Goal: Transaction & Acquisition: Purchase product/service

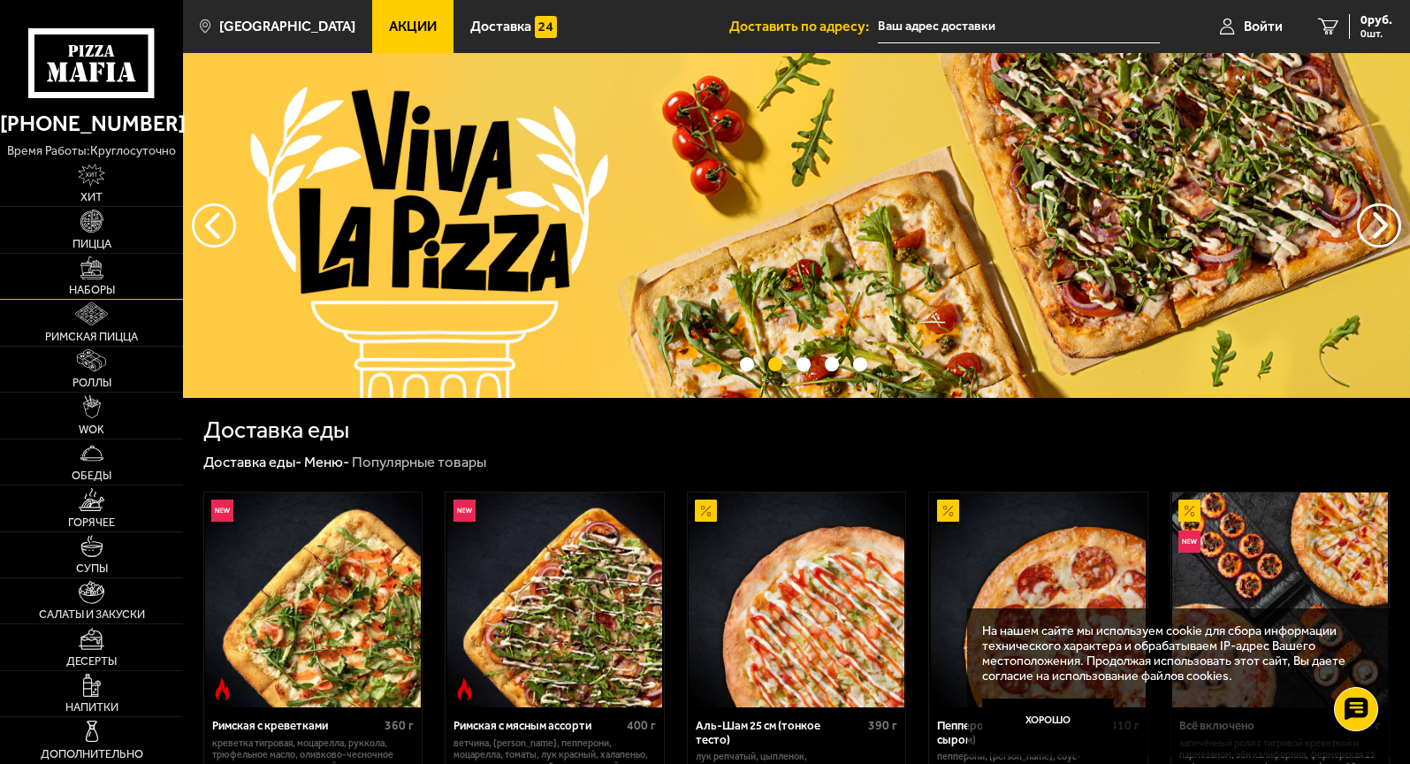
click at [105, 278] on link "Наборы" at bounding box center [91, 276] width 183 height 45
click at [80, 203] on span "Хит" at bounding box center [91, 197] width 22 height 11
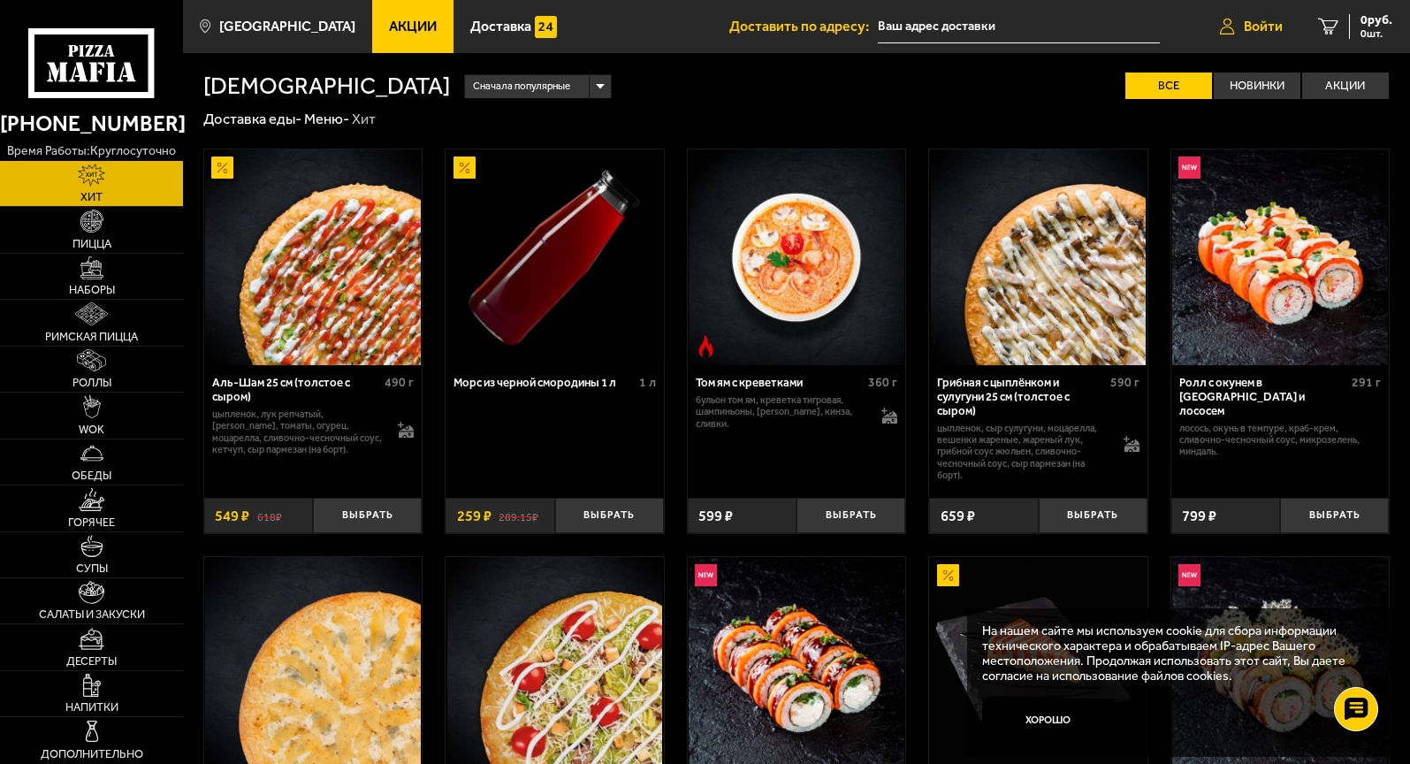
click at [1257, 29] on span "Войти" at bounding box center [1263, 26] width 39 height 14
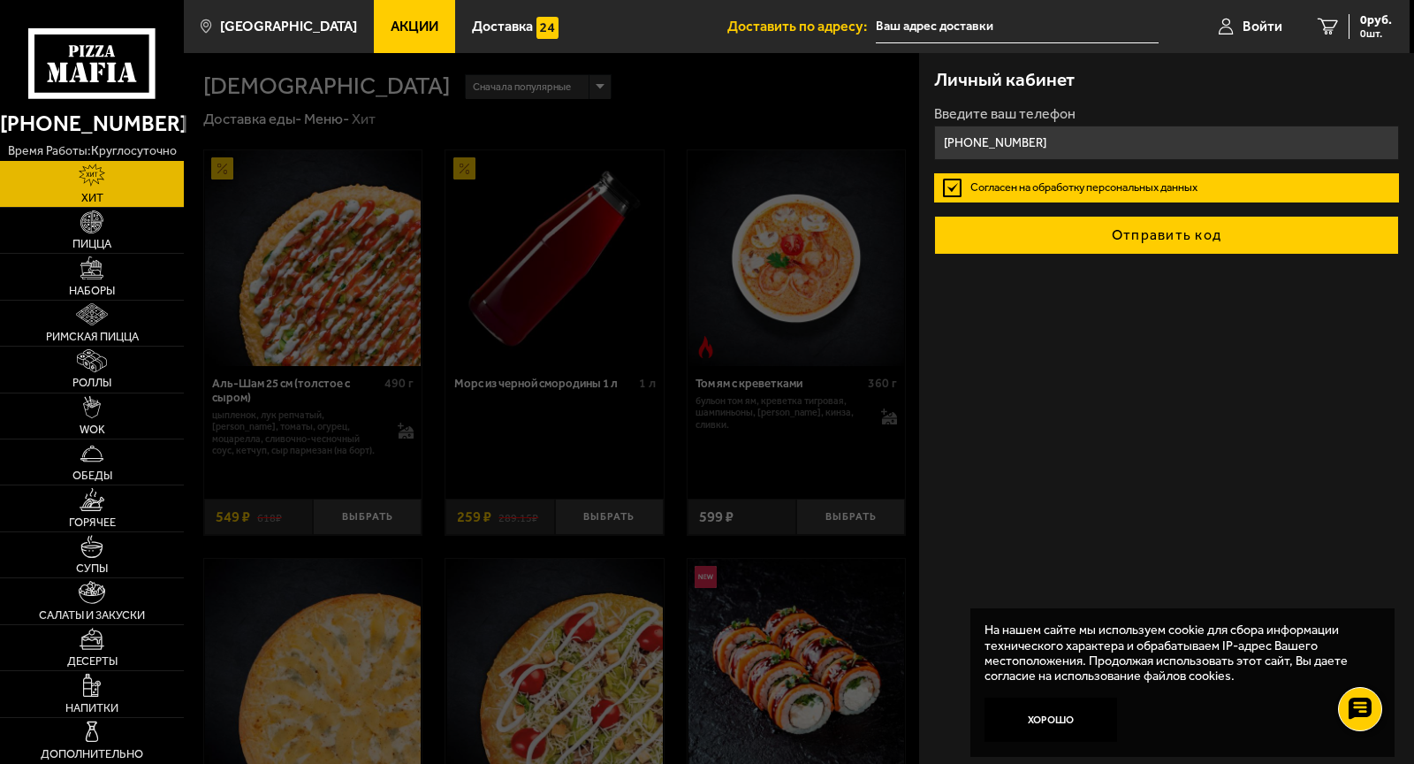
type input "+7 (965) 061-43-50"
click at [1149, 231] on button "Отправить код" at bounding box center [1167, 235] width 466 height 39
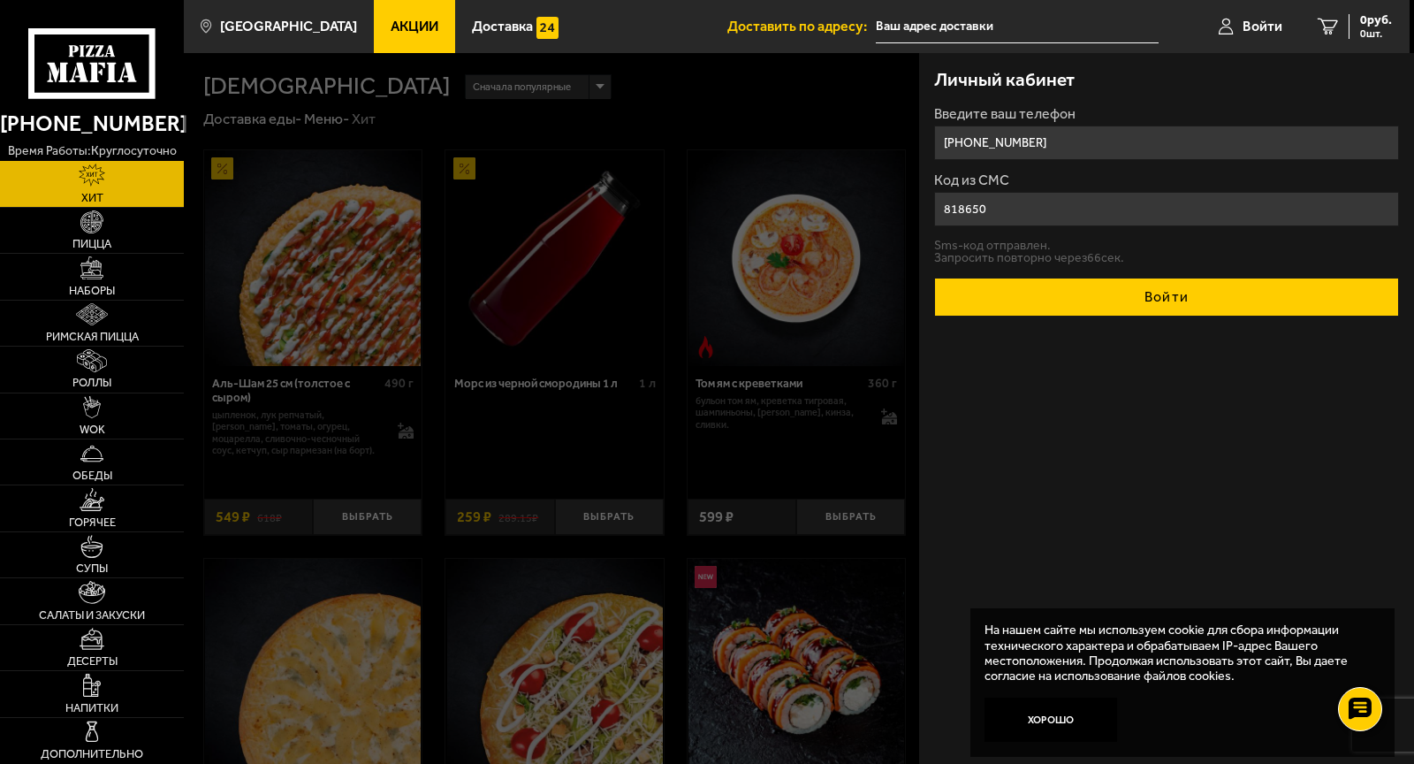
type input "818650"
click at [1215, 311] on button "Войти" at bounding box center [1167, 297] width 466 height 39
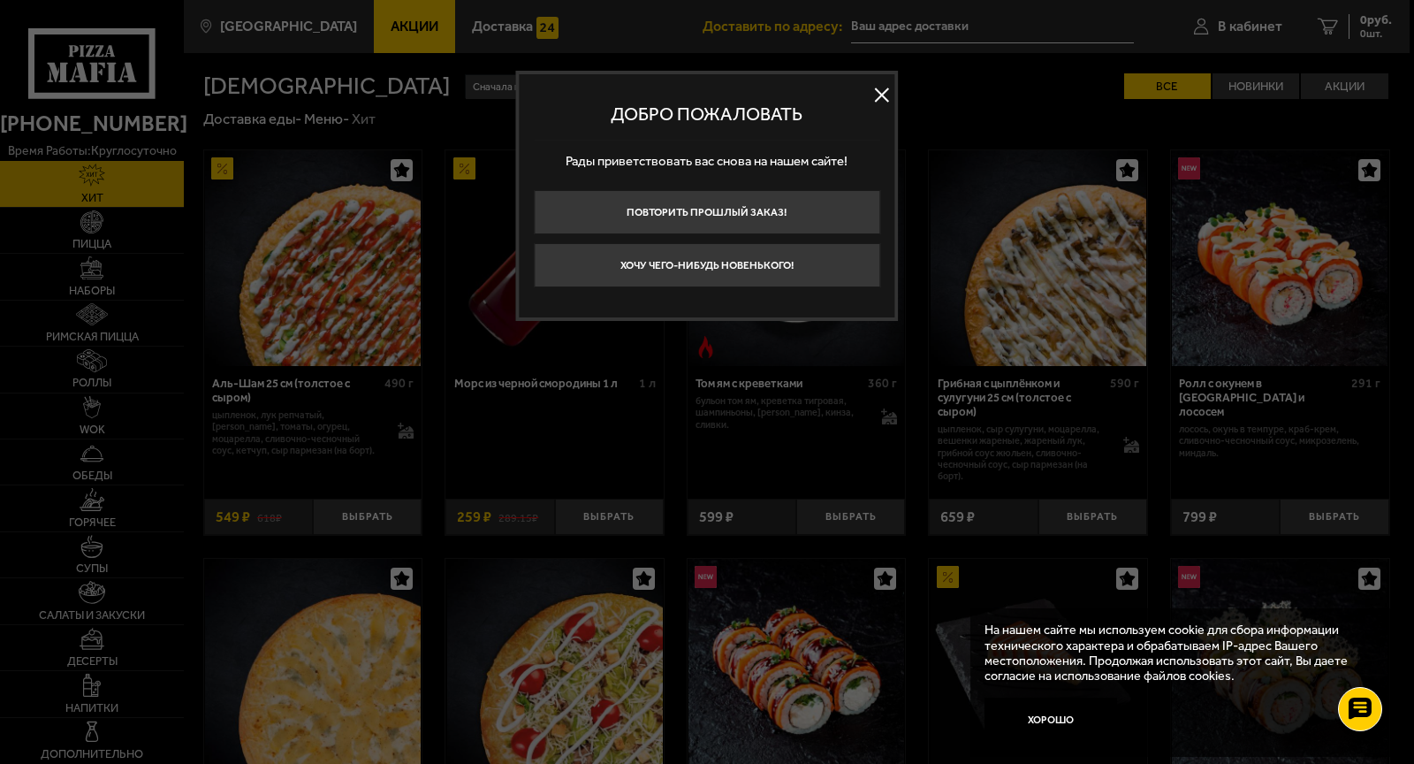
click at [877, 88] on button at bounding box center [882, 94] width 27 height 27
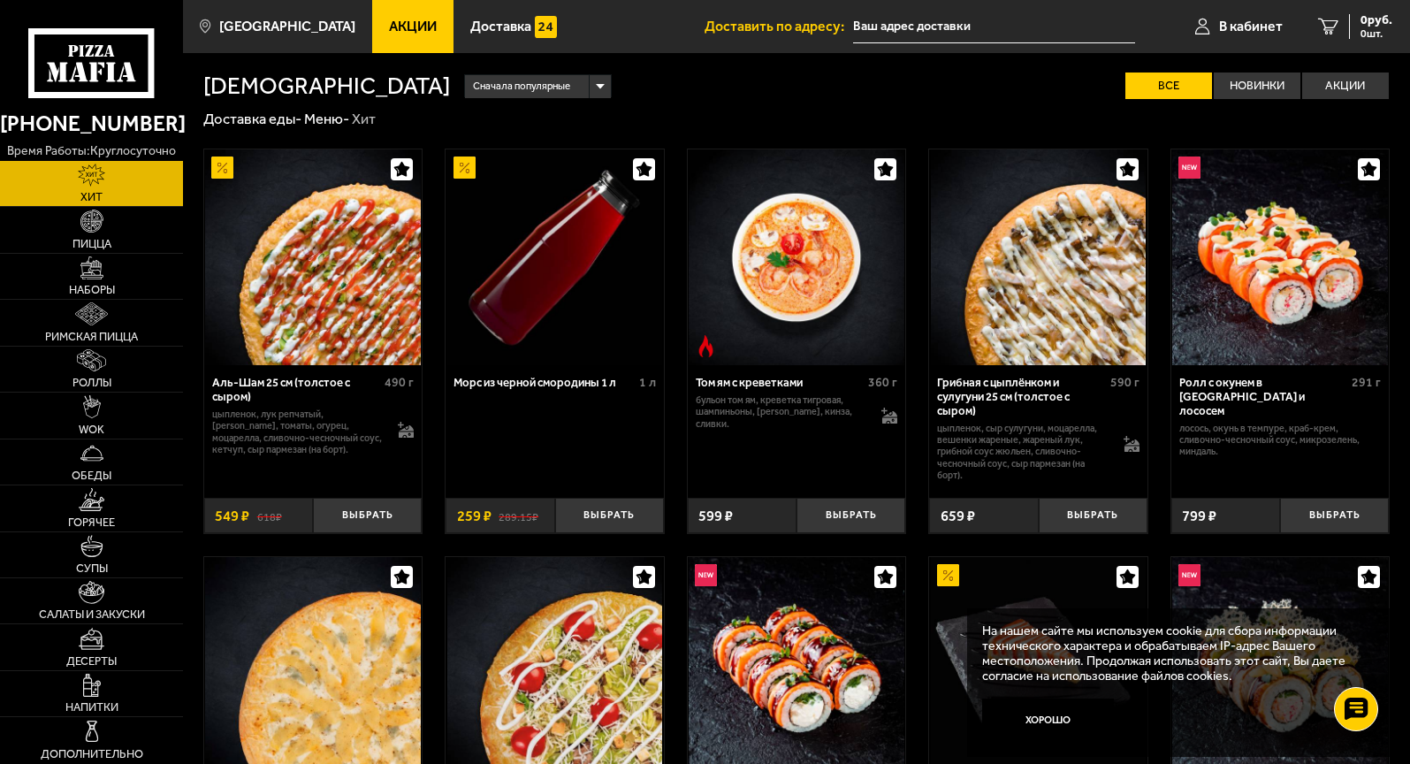
click at [949, 27] on input "text" at bounding box center [994, 27] width 282 height 33
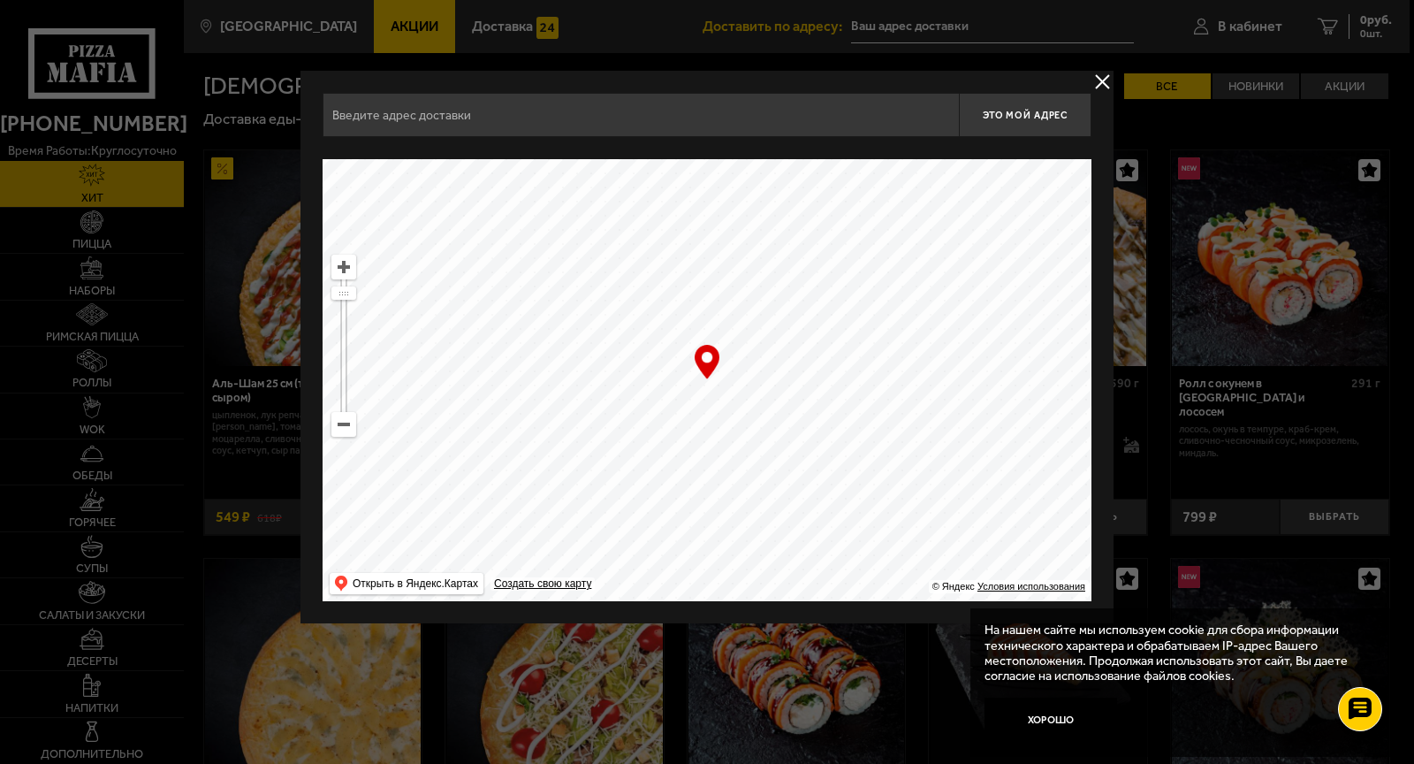
click at [666, 116] on input "text" at bounding box center [641, 115] width 636 height 44
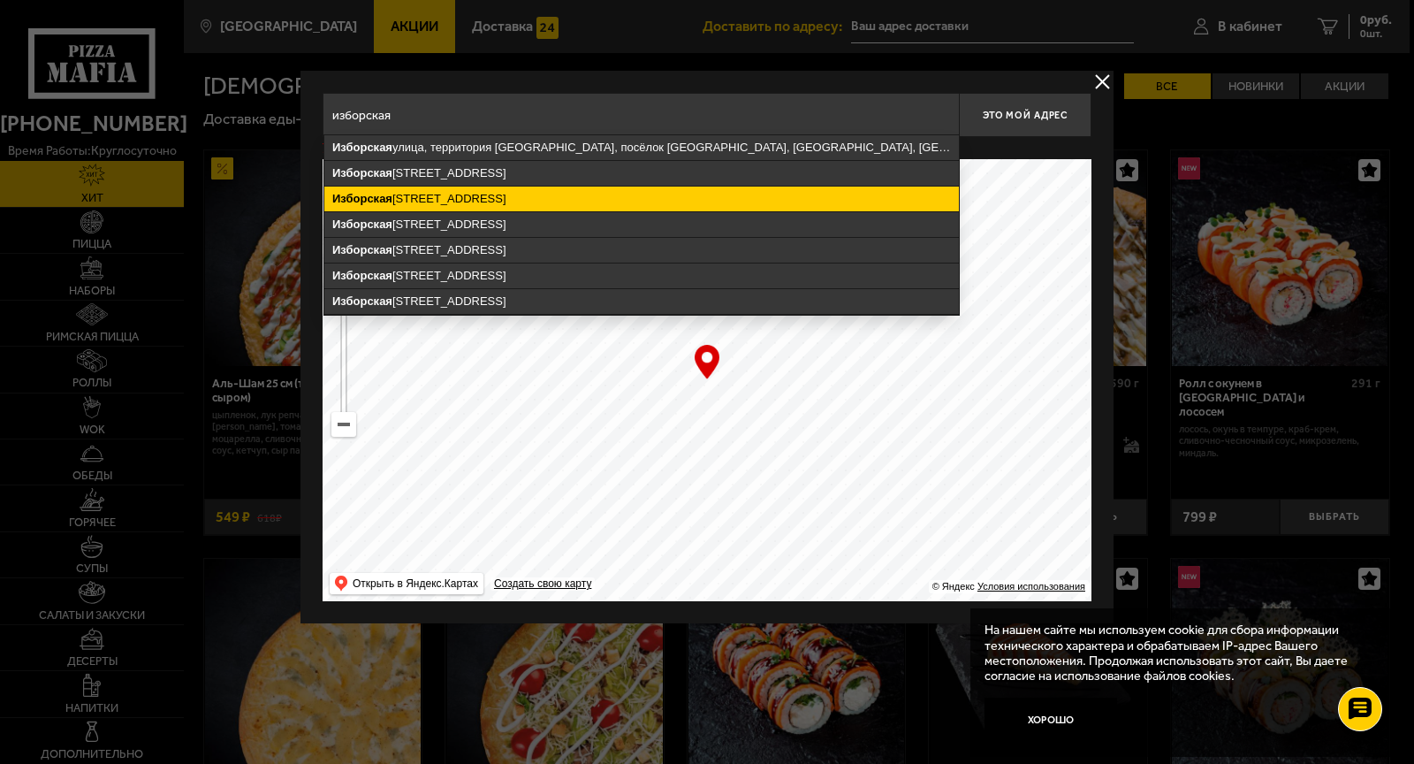
click at [638, 197] on ymaps "Изборская улица, 3к1, территория Славянка, посёлок Шушары, Пушкинский район, Са…" at bounding box center [641, 198] width 635 height 25
type input "Санкт-Петербург, Пушкинский район, посёлок Шушары, территория Славянка, Изборск…"
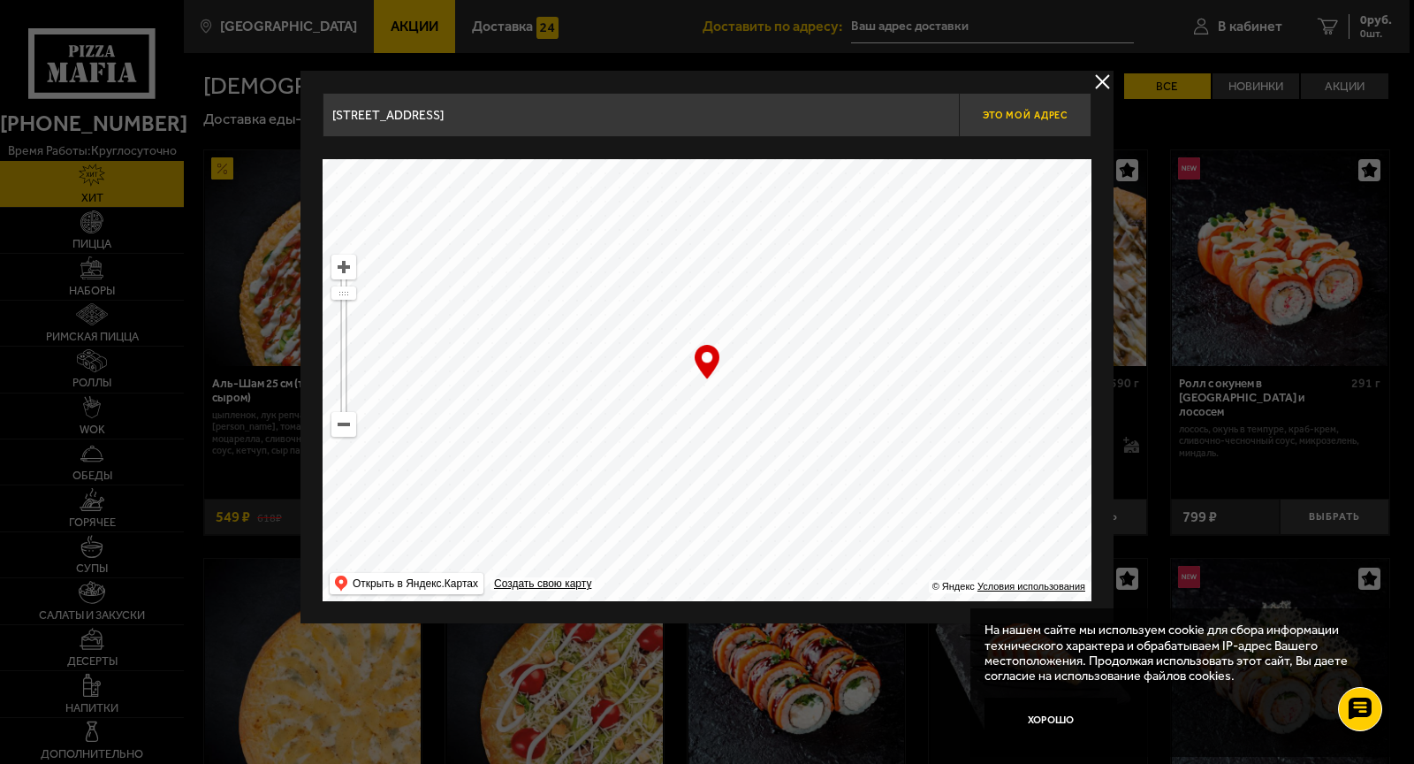
click at [994, 118] on span "Это мой адрес" at bounding box center [1025, 115] width 85 height 11
type input "Пушкинский район, посёлок Шушары, территория Славянка, Изборская улица, 3к1"
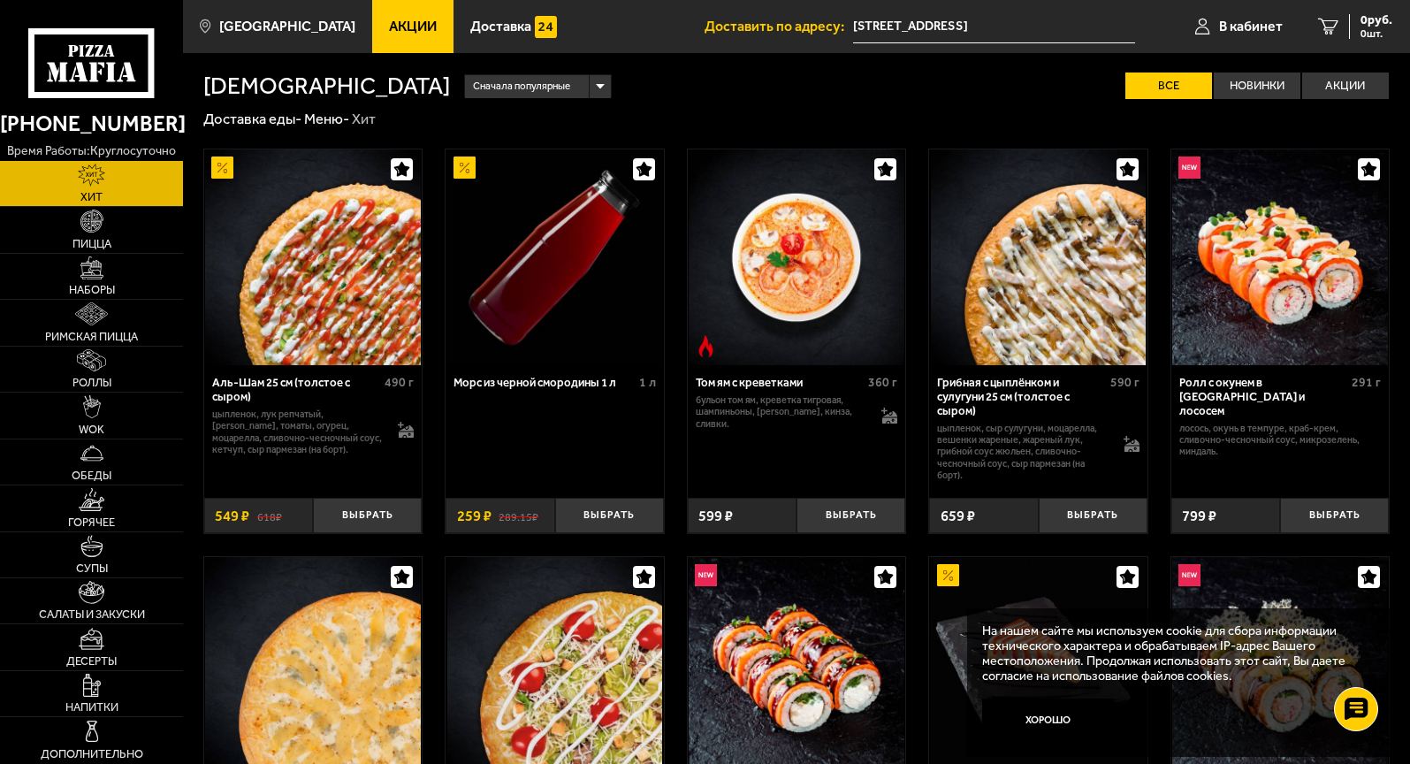
click at [407, 30] on span "Акции" at bounding box center [413, 26] width 48 height 14
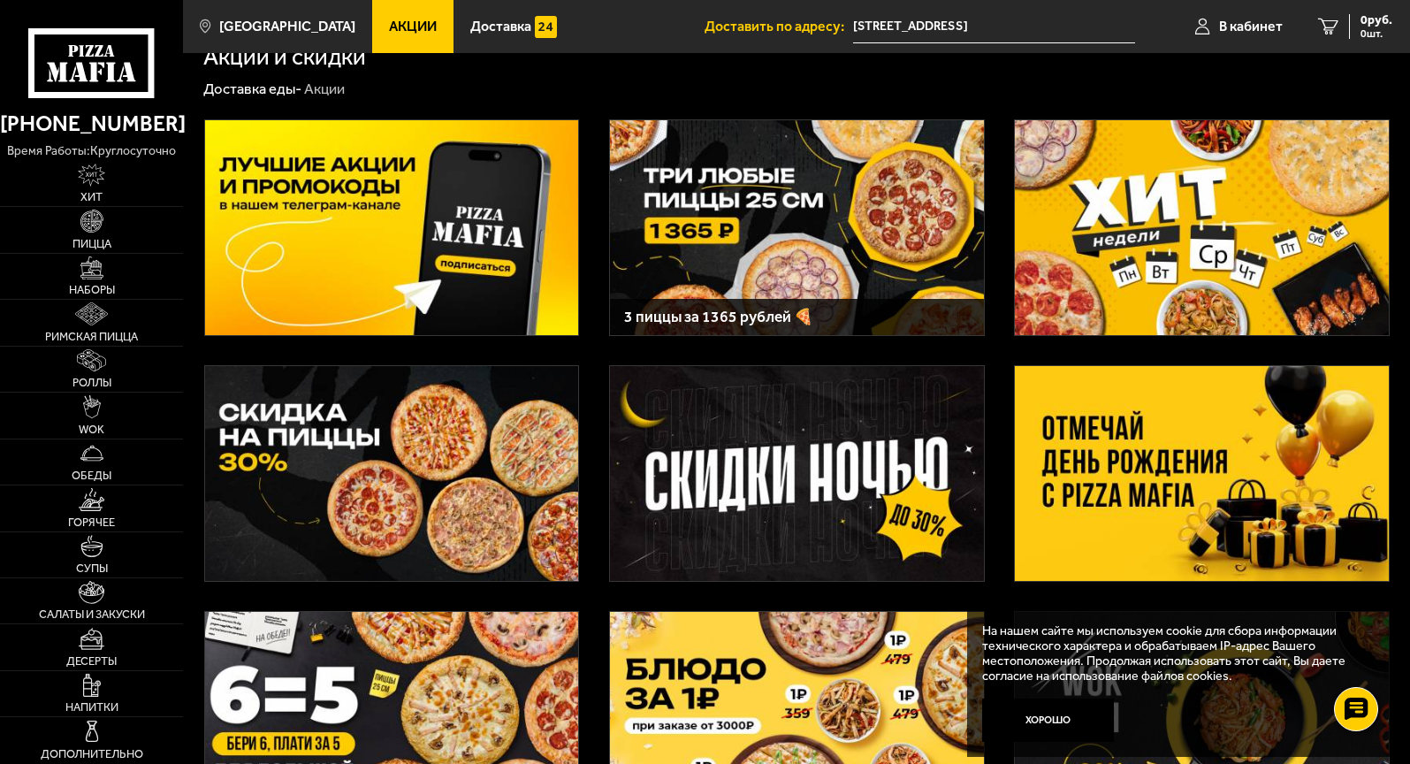
scroll to position [32, 0]
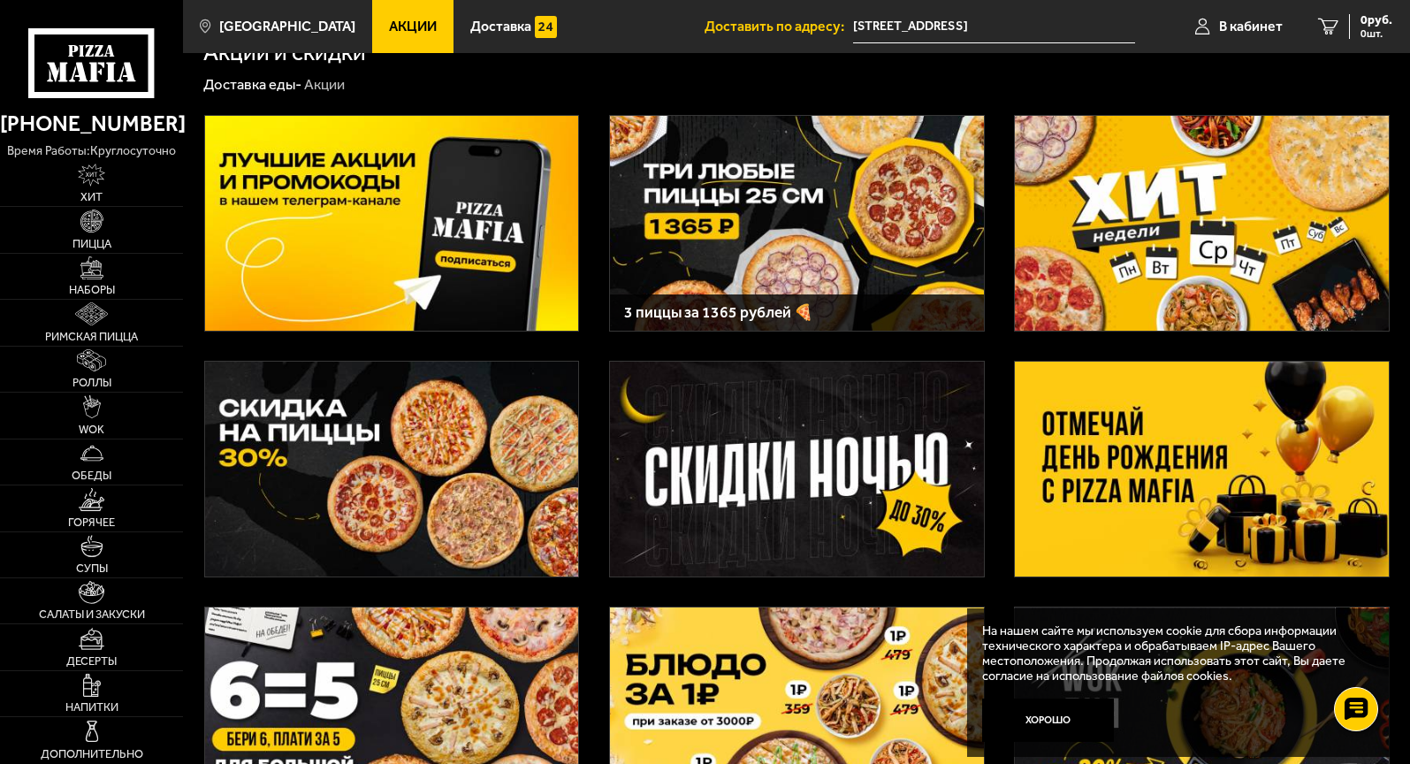
click at [1054, 236] on img at bounding box center [1202, 223] width 374 height 215
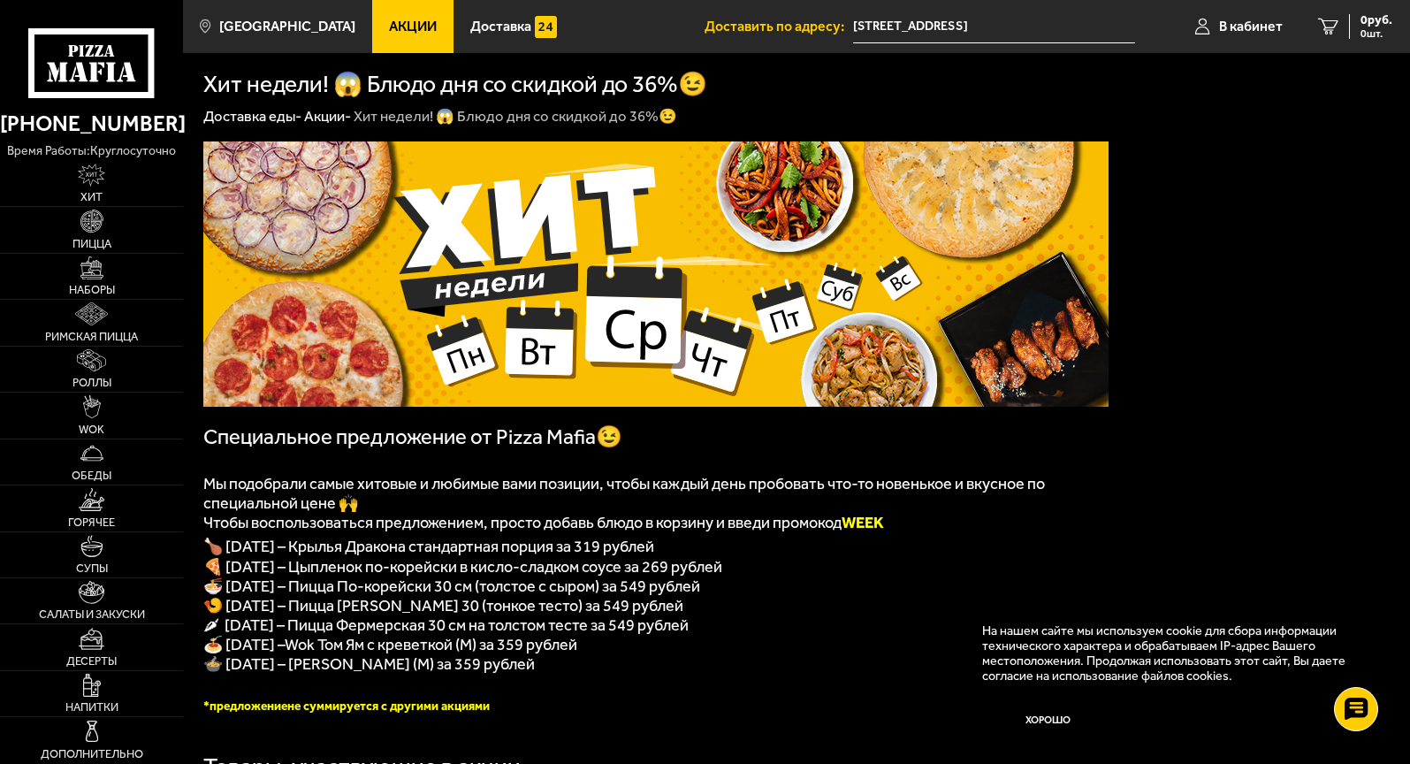
scroll to position [27, 0]
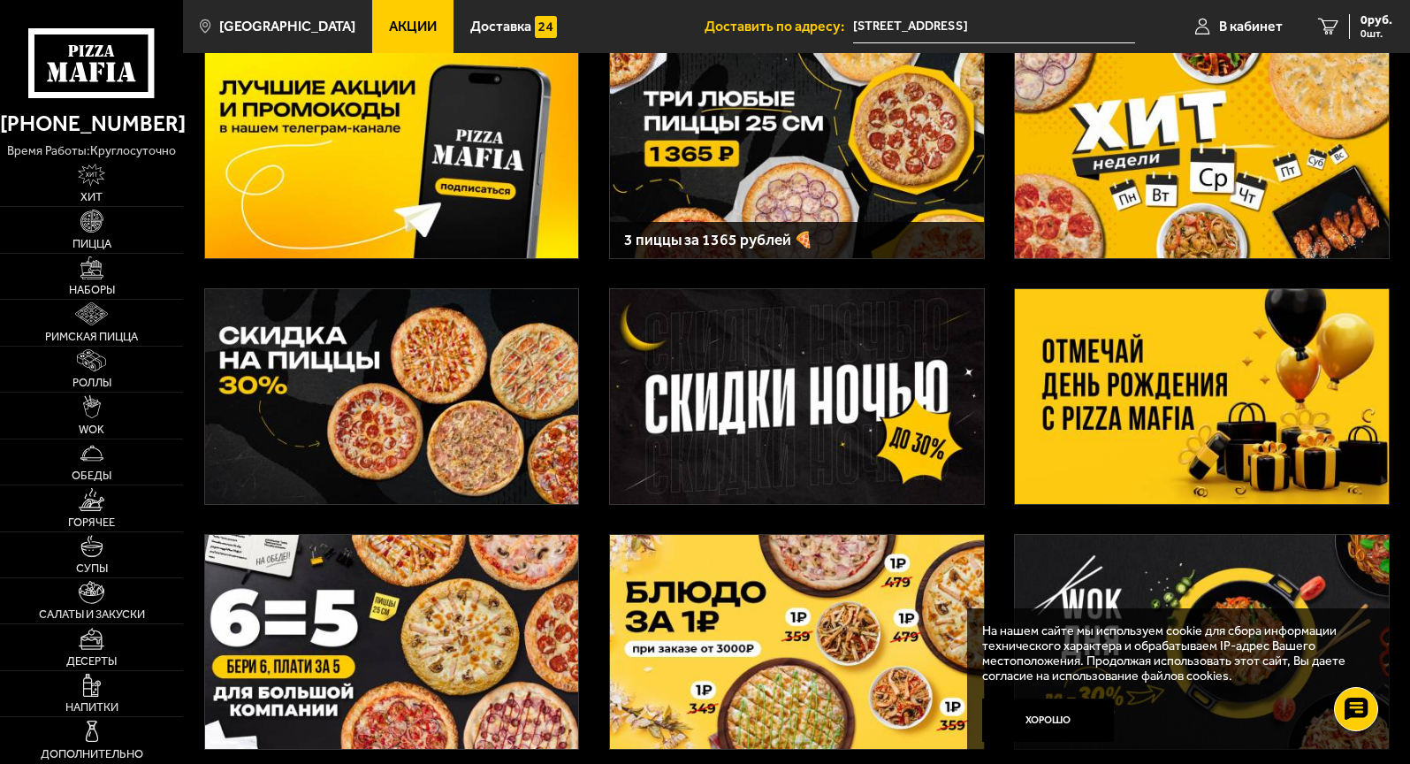
scroll to position [103, 0]
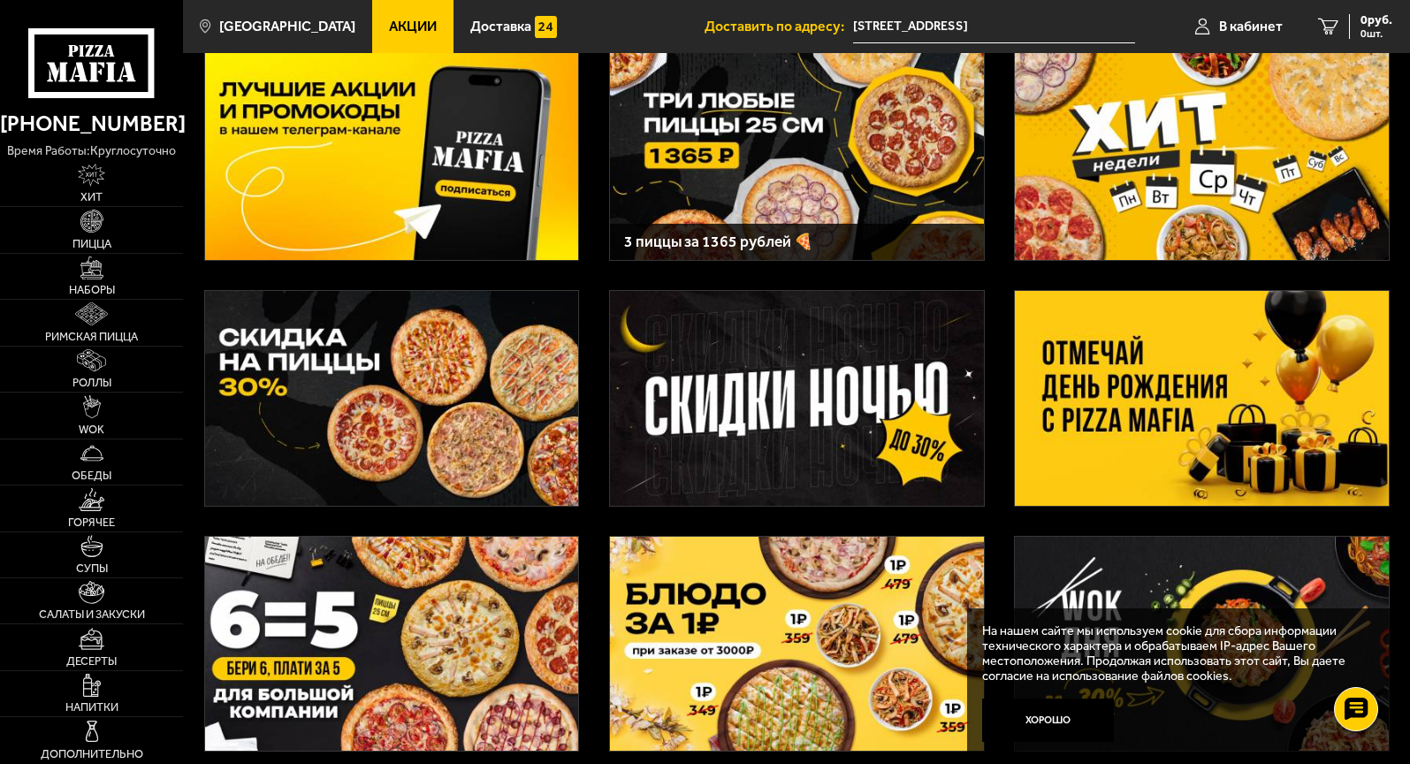
click at [343, 408] on img at bounding box center [392, 398] width 374 height 215
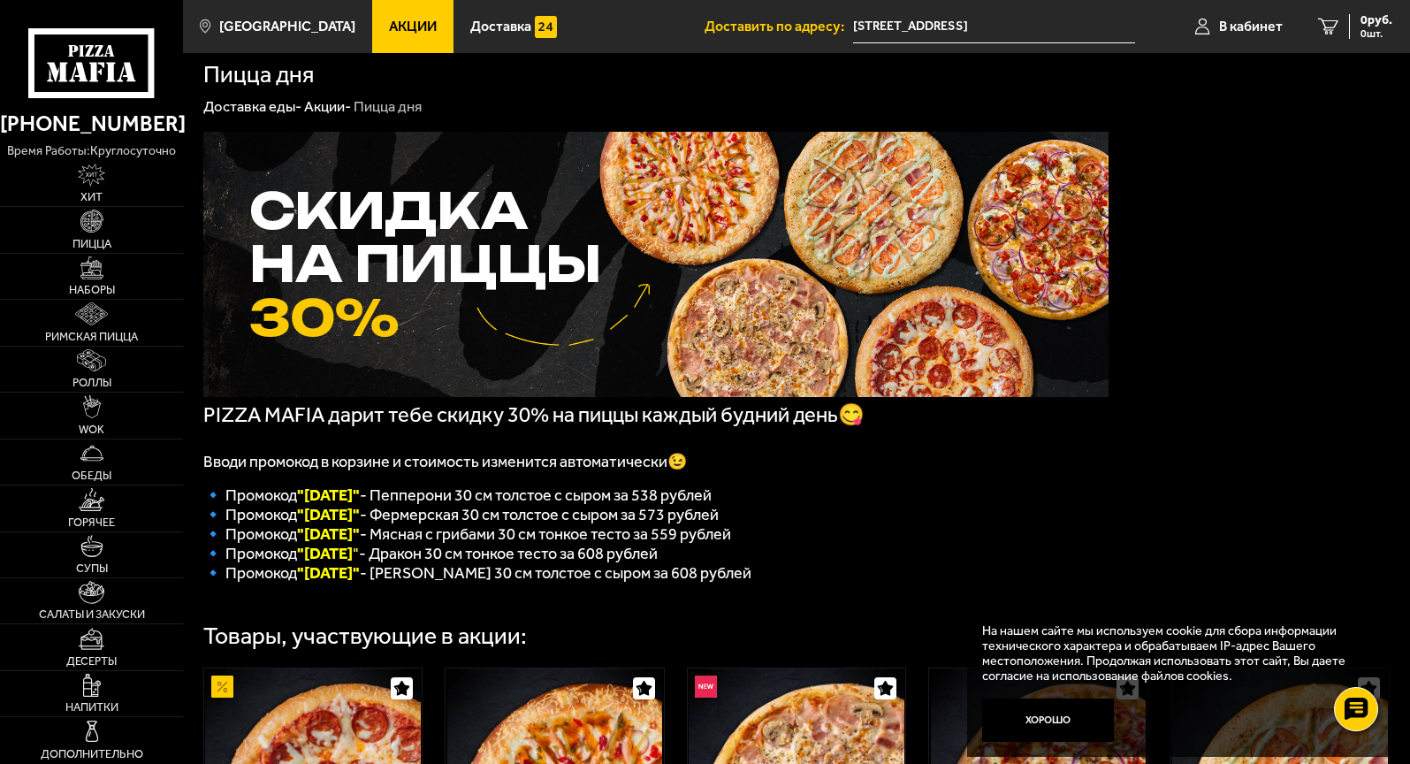
scroll to position [13, 0]
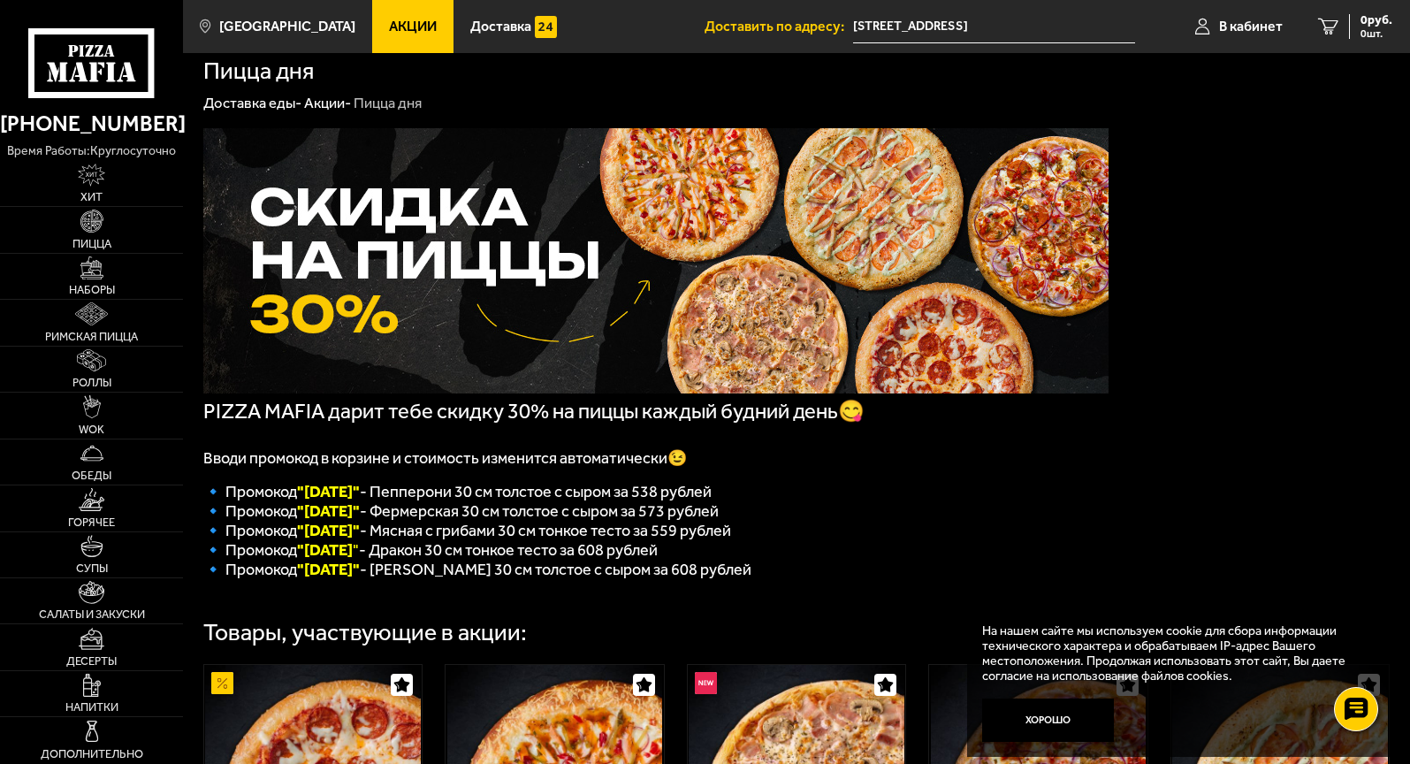
click at [397, 36] on link "Акции" at bounding box center [412, 26] width 81 height 53
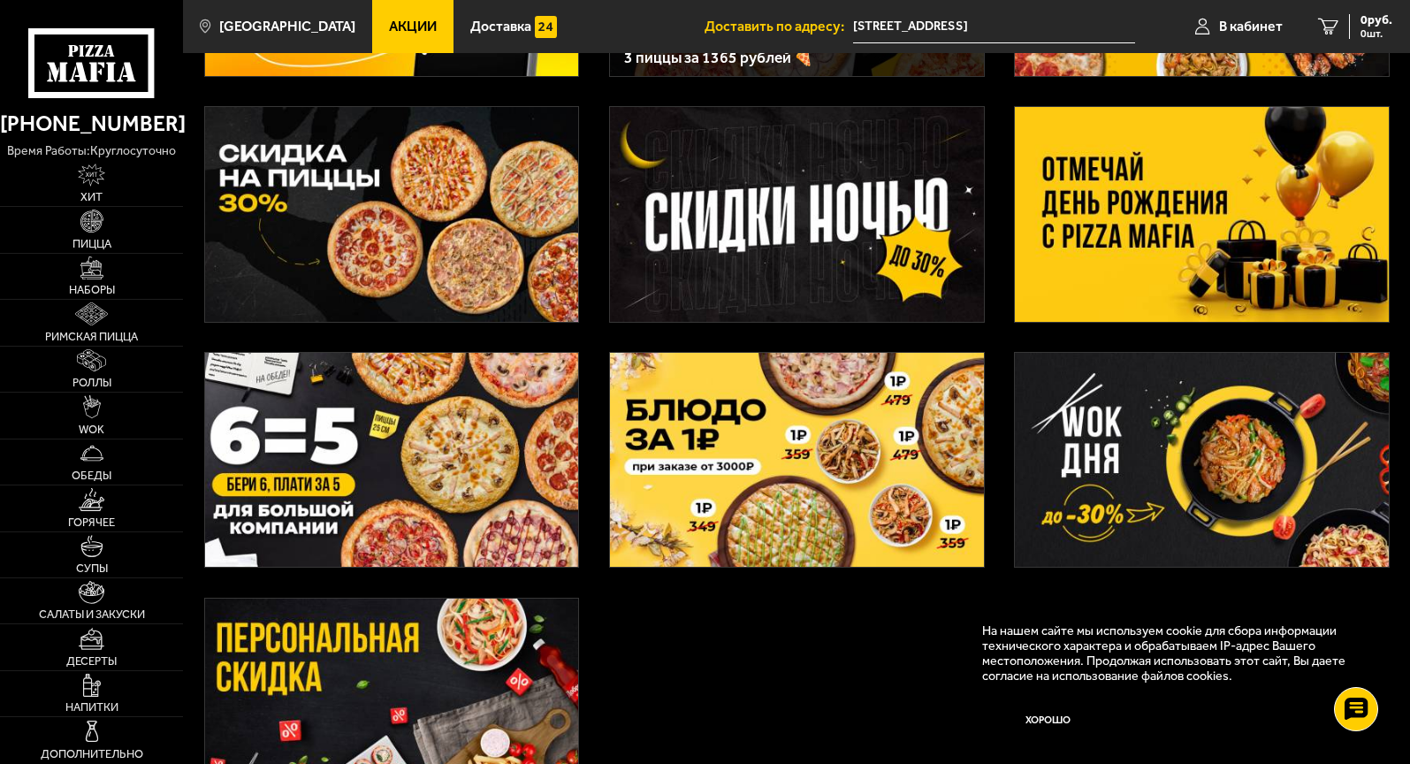
scroll to position [283, 0]
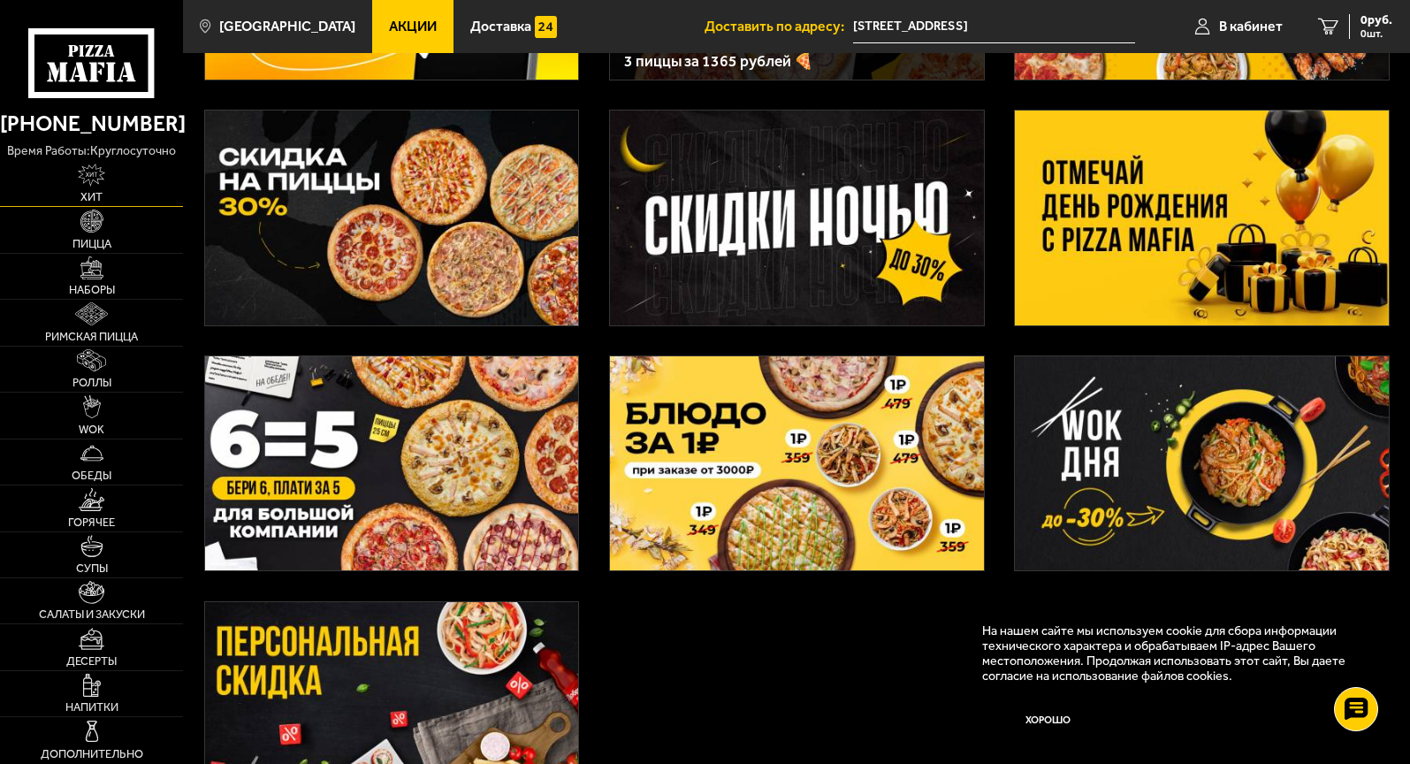
click at [95, 200] on link "Хит" at bounding box center [91, 183] width 183 height 45
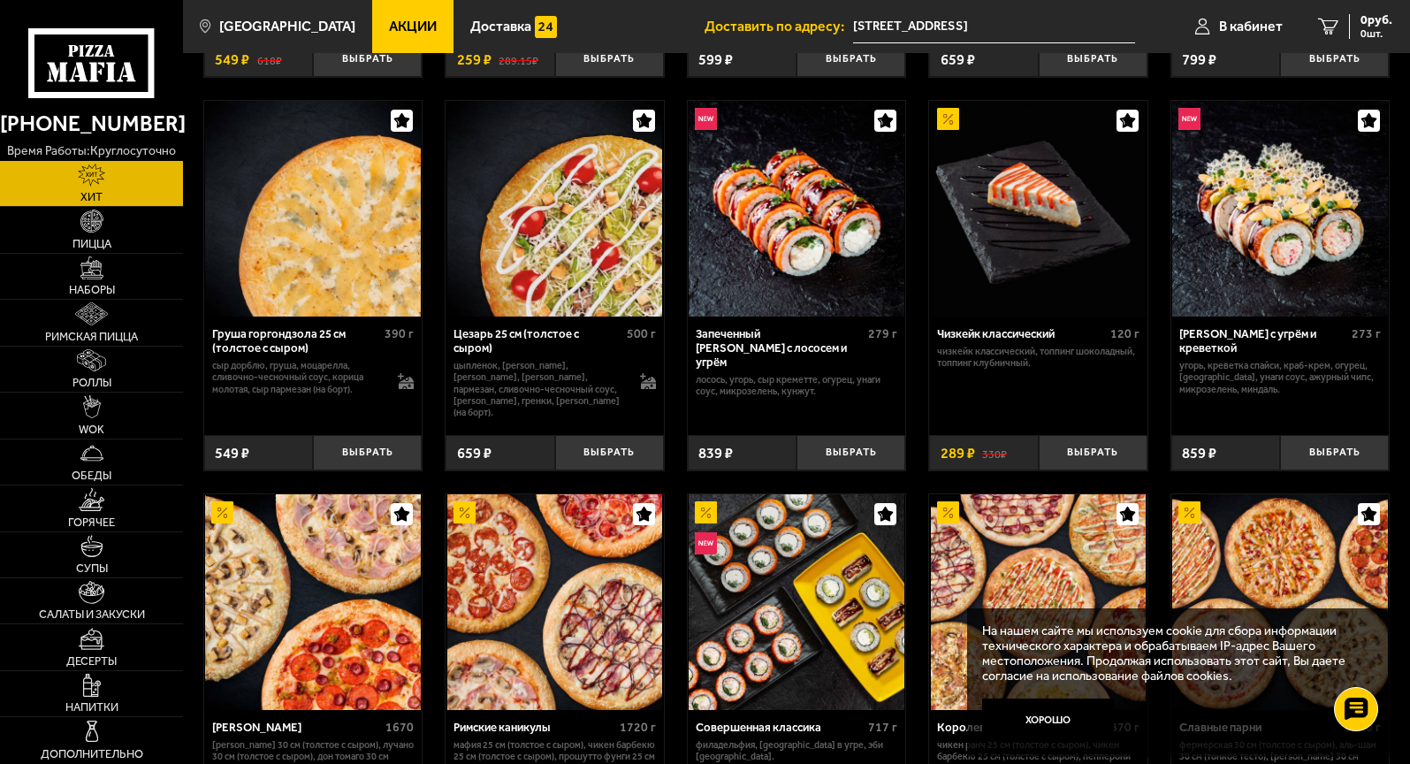
scroll to position [446, 0]
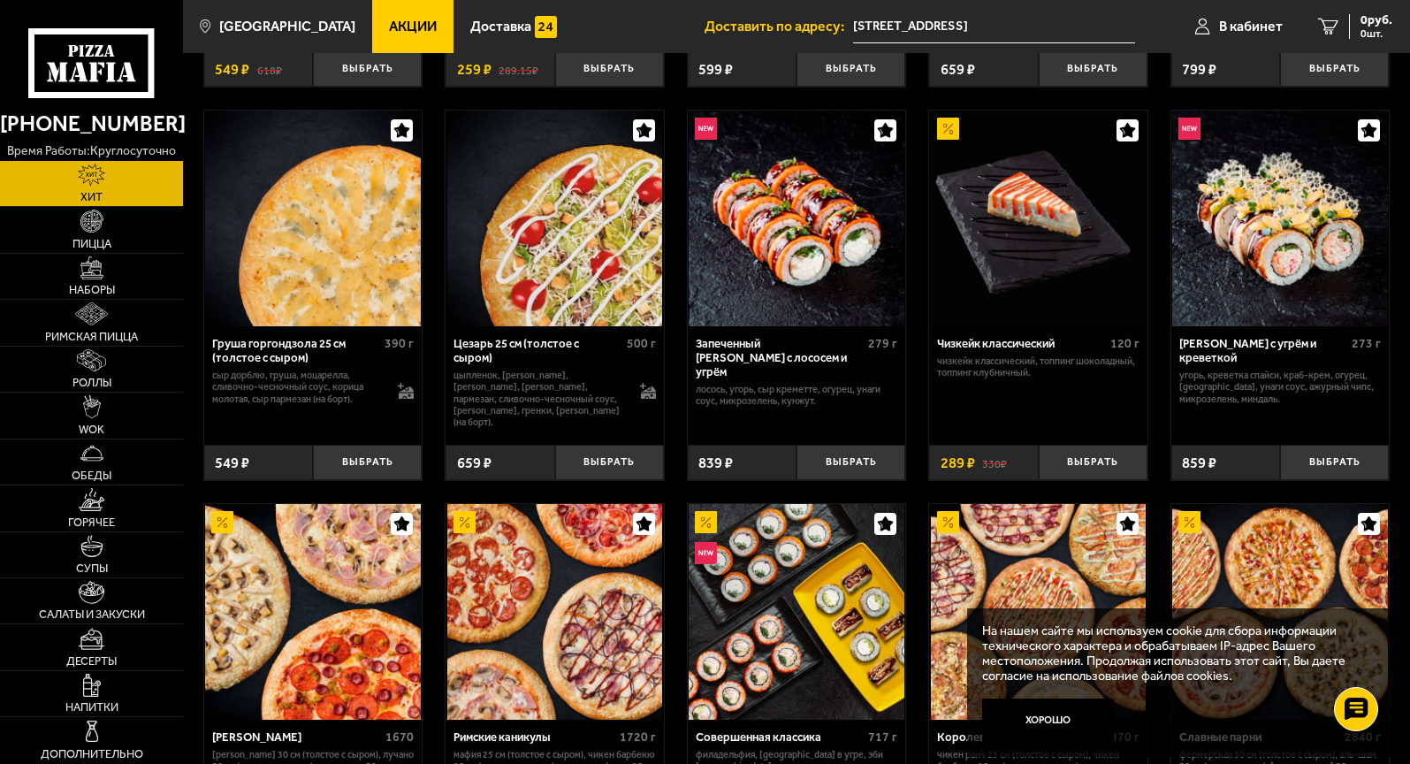
click at [339, 481] on button "Выбрать" at bounding box center [367, 463] width 109 height 36
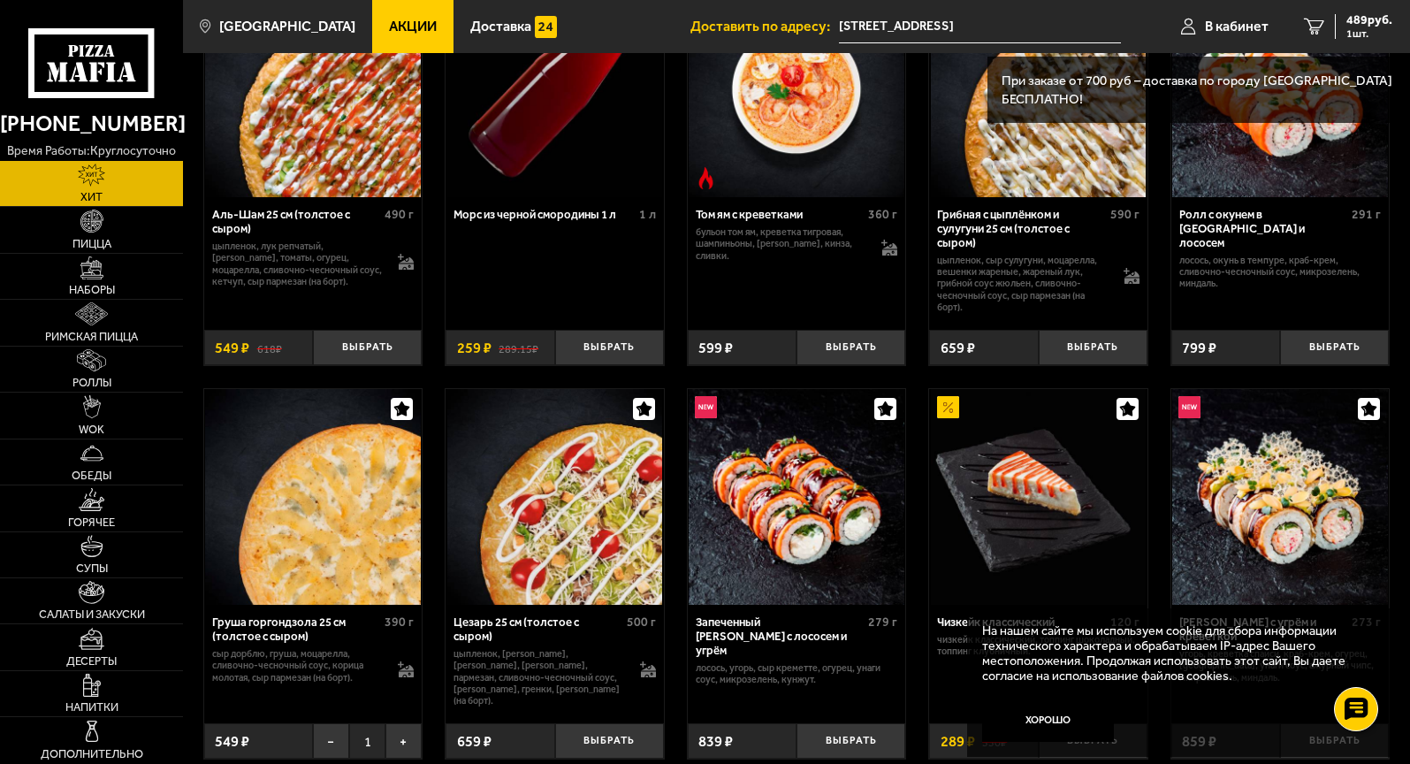
scroll to position [0, 0]
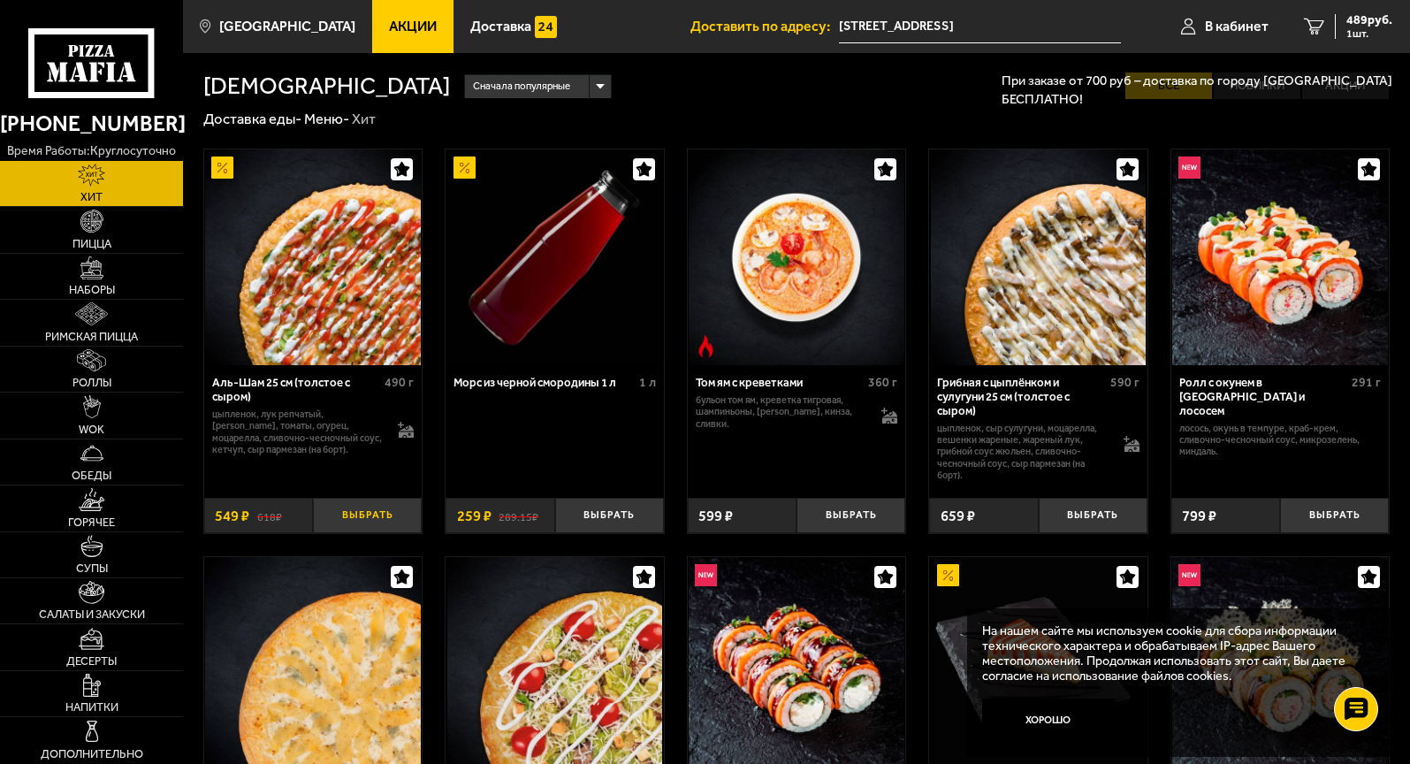
click at [354, 529] on button "Выбрать" at bounding box center [367, 516] width 109 height 36
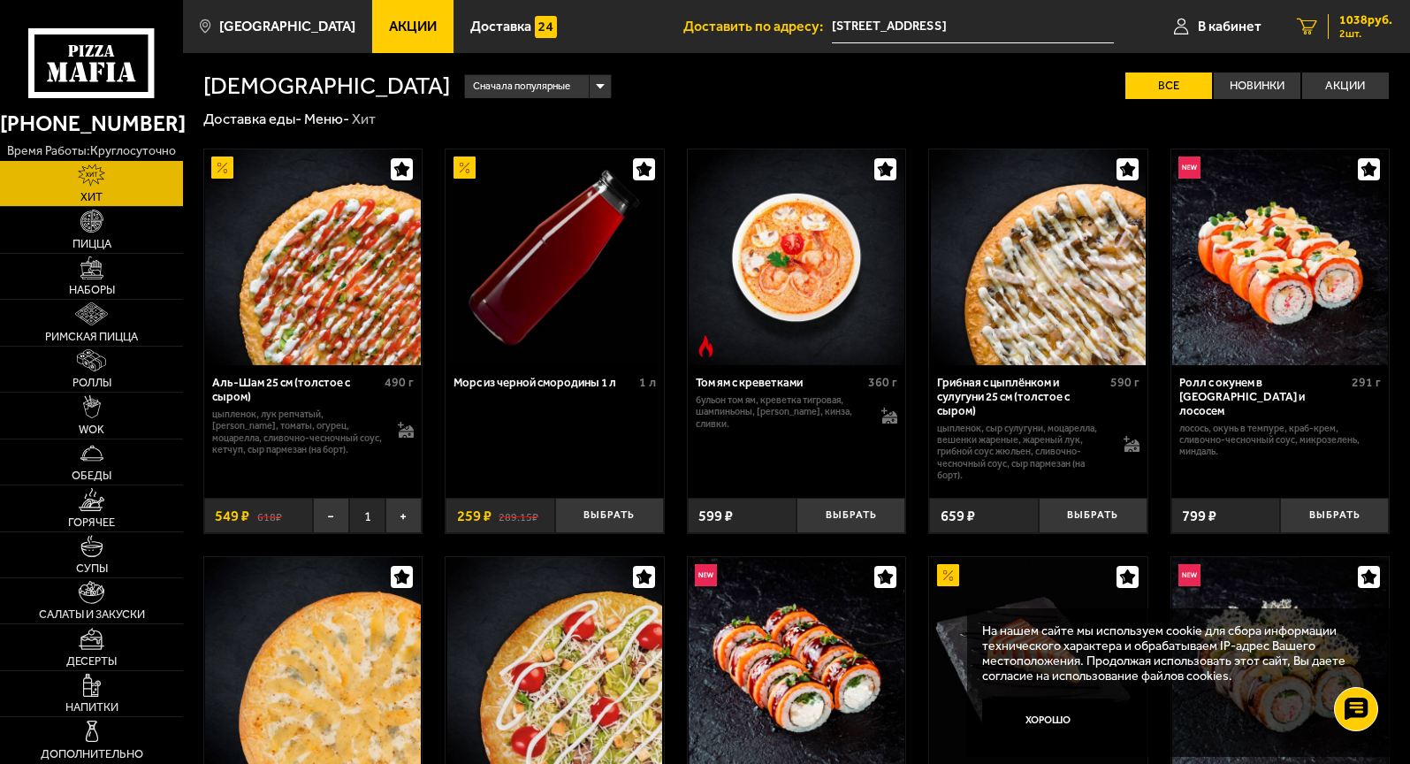
click at [1360, 23] on span "1038 руб." at bounding box center [1365, 20] width 53 height 12
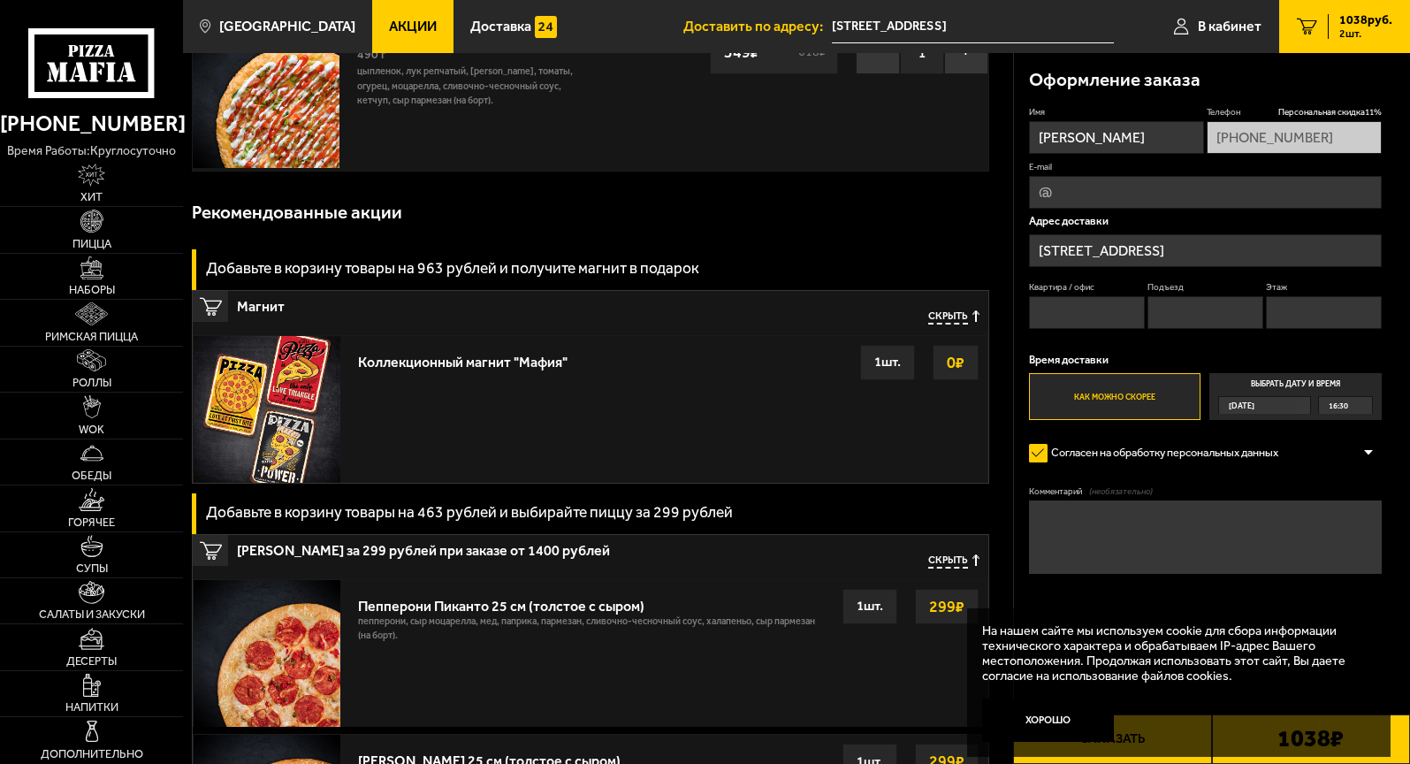
scroll to position [257, 0]
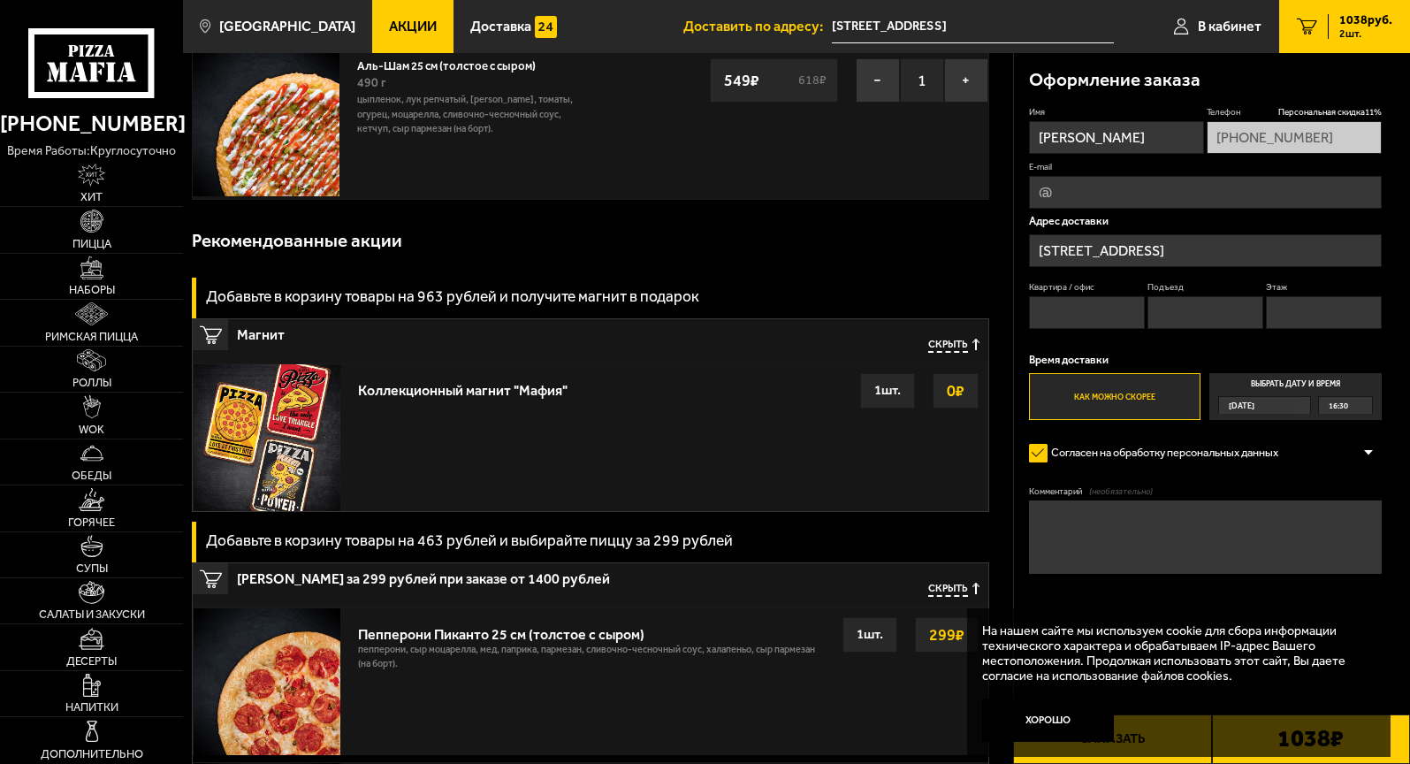
click at [1077, 329] on input "Квартира / офис" at bounding box center [1087, 312] width 116 height 33
type input "722"
click at [1228, 329] on input "Подъезд" at bounding box center [1205, 312] width 116 height 33
type input "21"
click at [1348, 329] on input "Этаж" at bounding box center [1324, 312] width 116 height 33
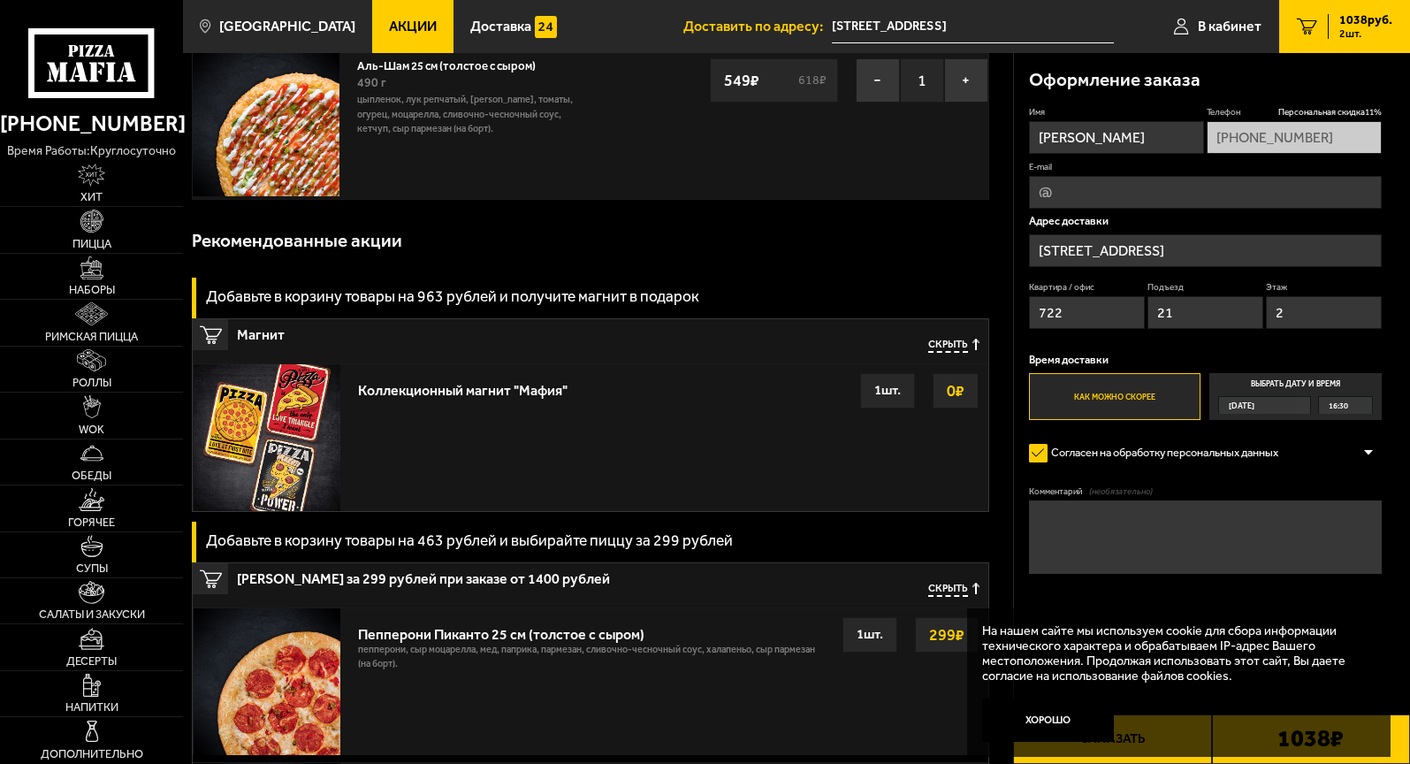
type input "2"
click at [1347, 414] on span "16:30" at bounding box center [1337, 405] width 19 height 17
click at [0, 0] on input "Выбрать дату и время Сегодня 16:30" at bounding box center [0, 0] width 0 height 0
click at [1348, 414] on span "16:30" at bounding box center [1337, 405] width 19 height 17
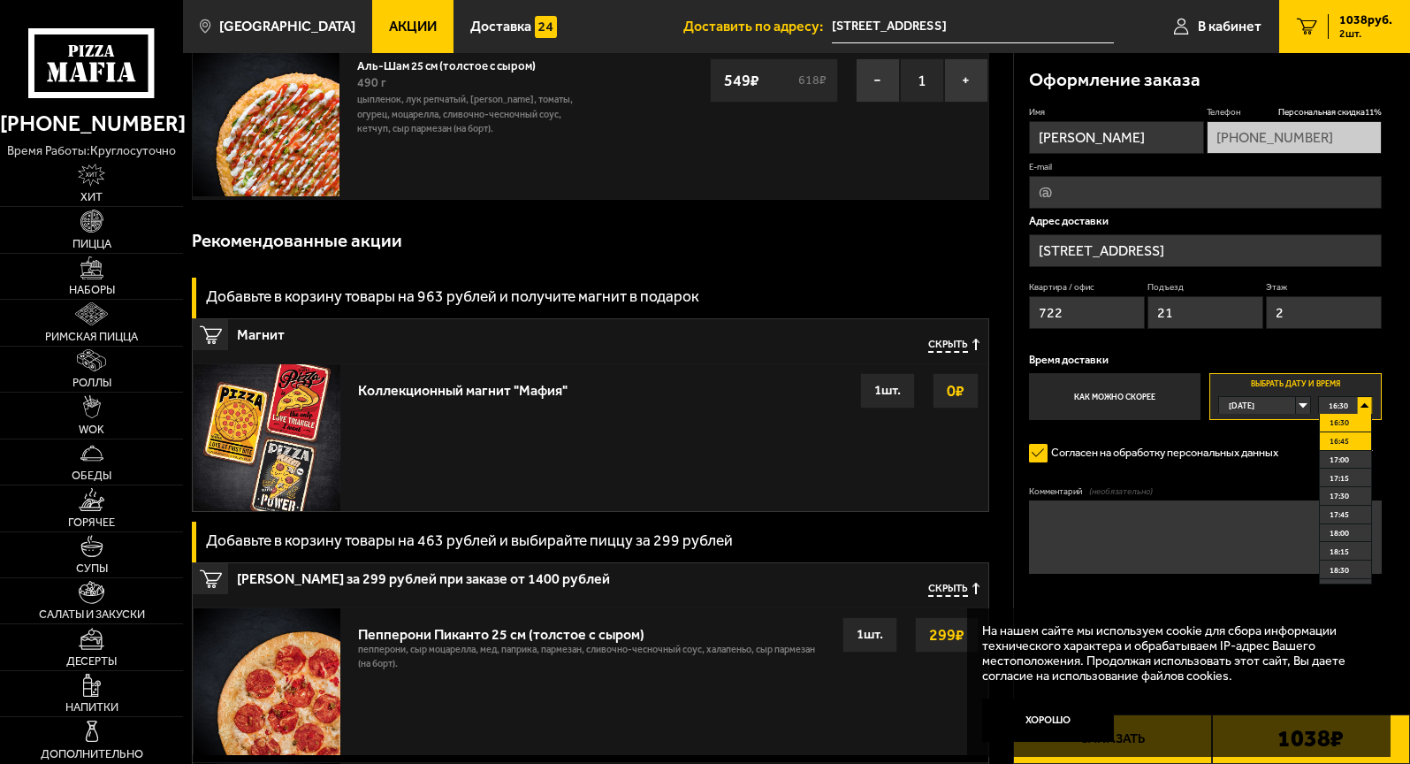
click at [1343, 449] on span "16:45" at bounding box center [1338, 440] width 19 height 17
click at [1344, 414] on span "16:45" at bounding box center [1337, 405] width 19 height 17
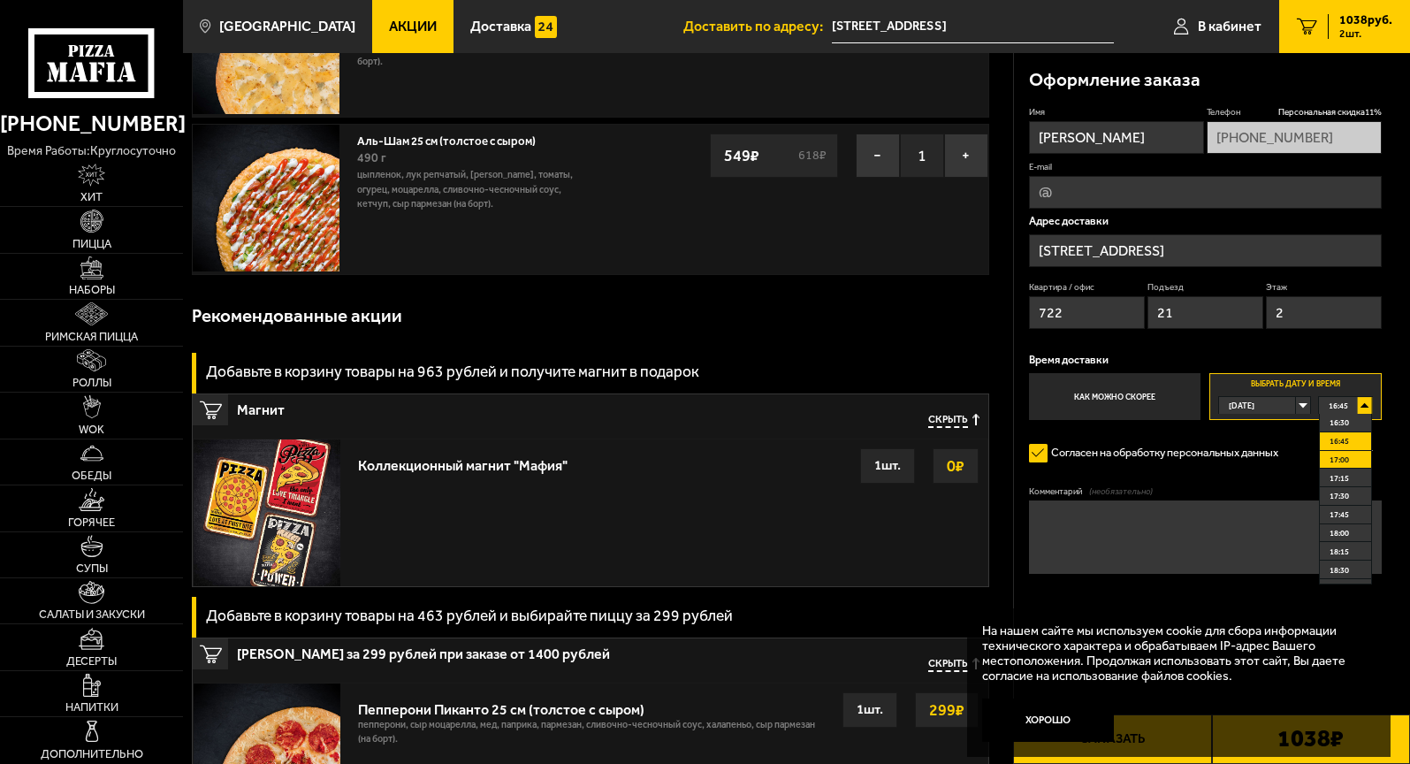
scroll to position [174, 0]
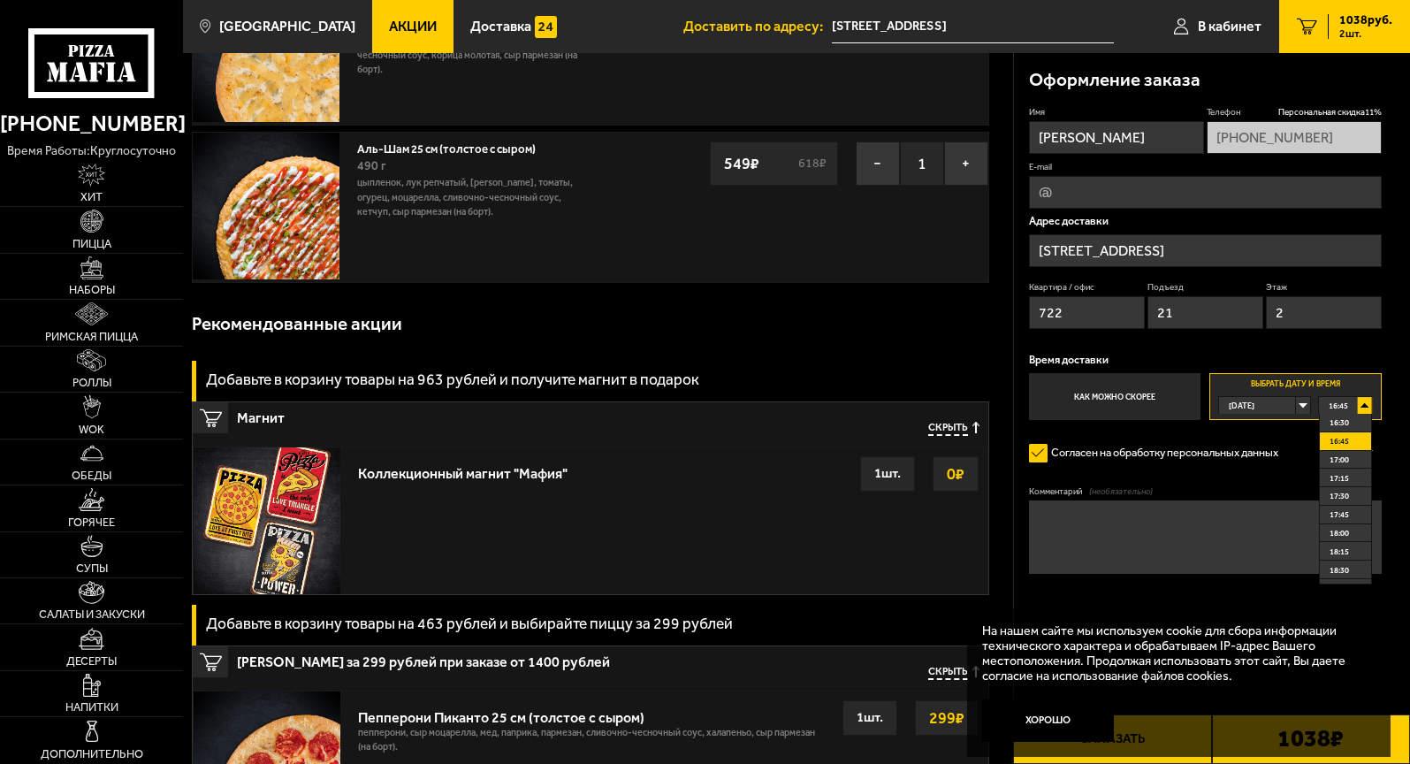
click at [1365, 414] on div "16:45" at bounding box center [1346, 405] width 54 height 17
click at [1366, 414] on div "16:45" at bounding box center [1346, 405] width 54 height 17
click at [1338, 430] on span "16:30" at bounding box center [1338, 422] width 19 height 17
click at [1366, 414] on div "16:30" at bounding box center [1346, 405] width 54 height 17
click at [1364, 414] on div "16:30" at bounding box center [1346, 405] width 54 height 17
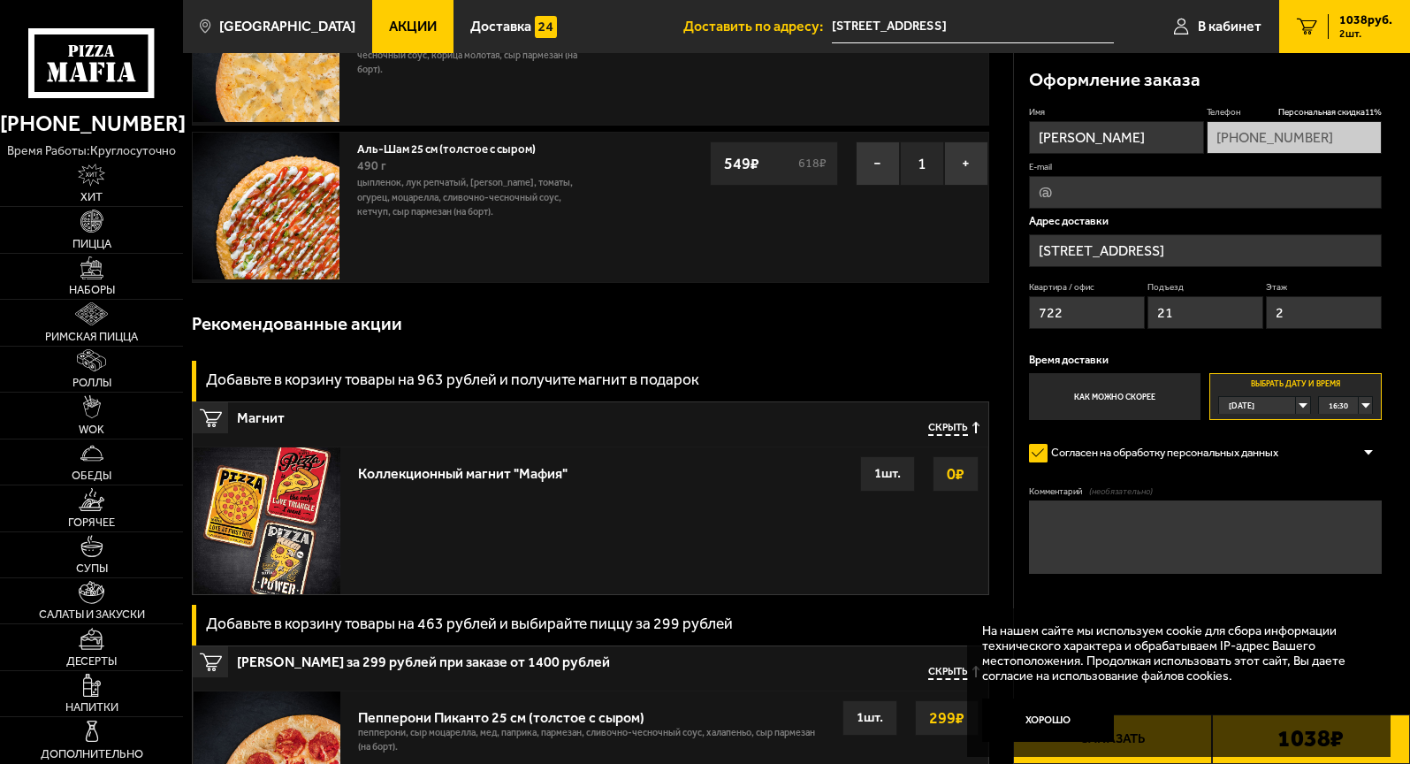
click at [1348, 414] on span "16:30" at bounding box center [1337, 405] width 19 height 17
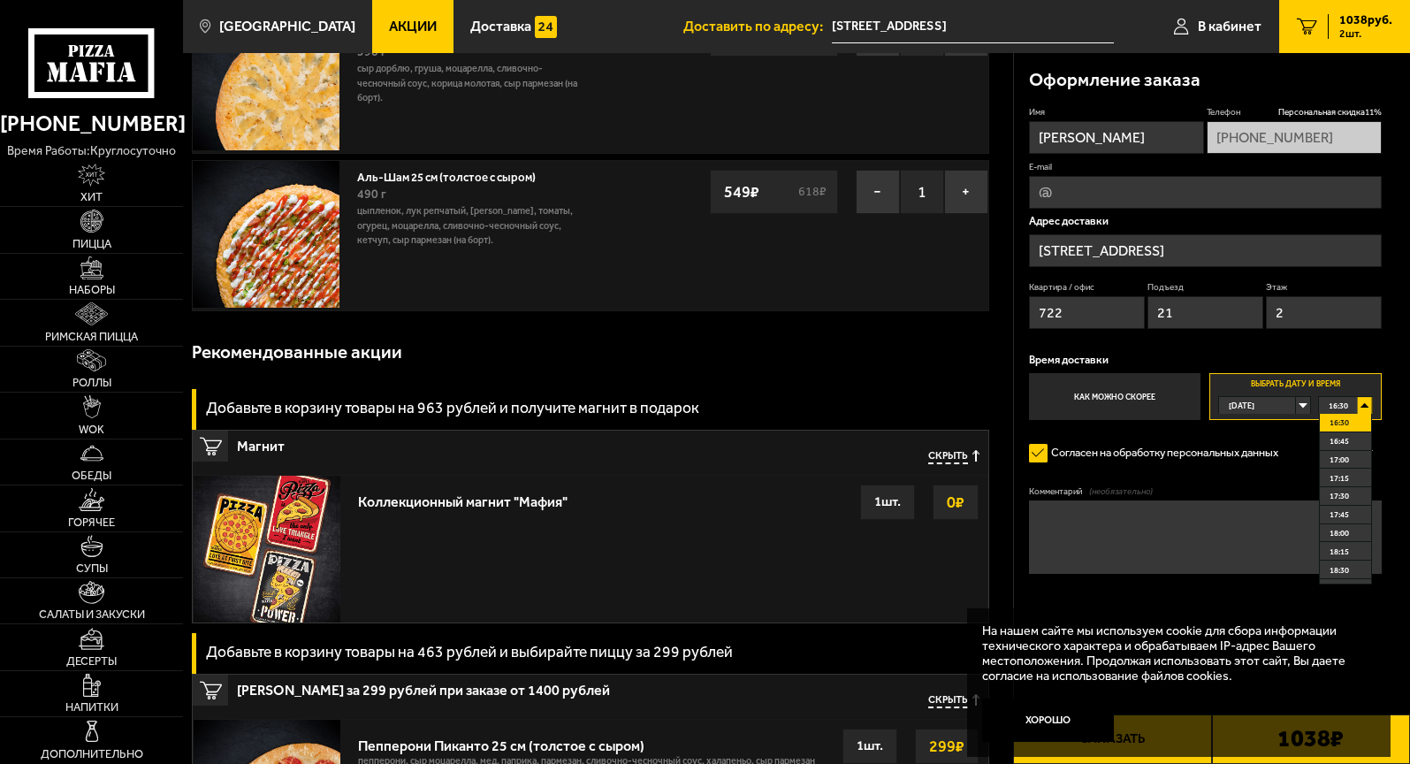
scroll to position [144, 0]
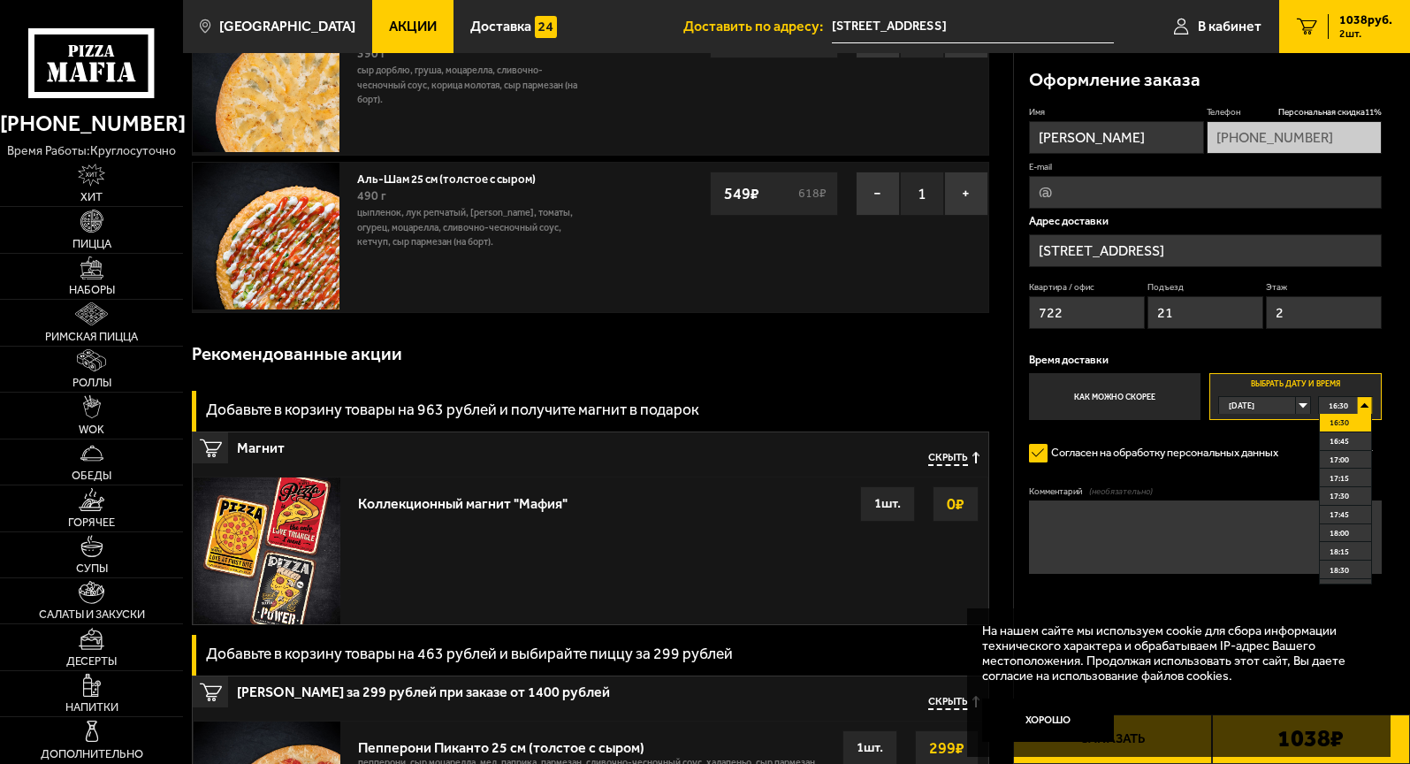
click at [1343, 414] on span "16:30" at bounding box center [1337, 405] width 19 height 17
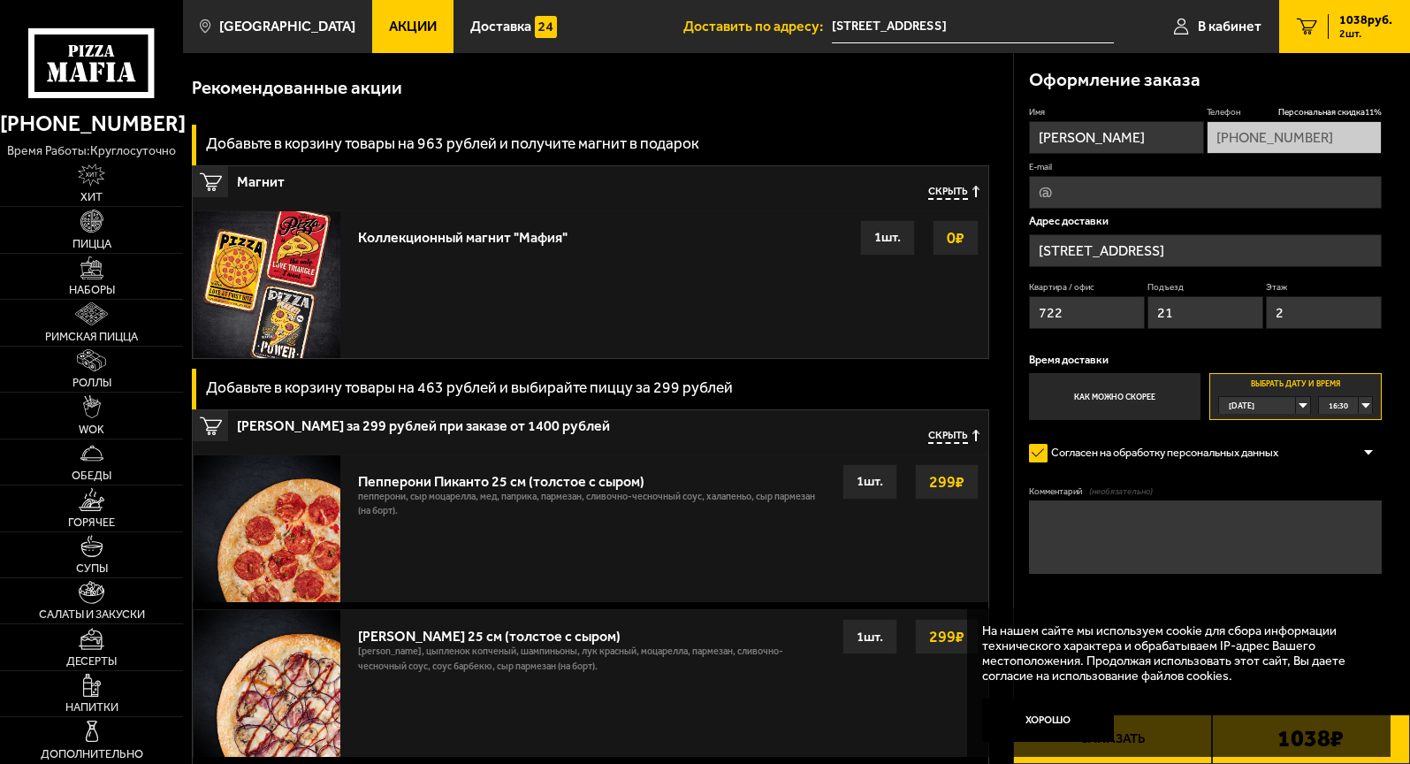
scroll to position [425, 0]
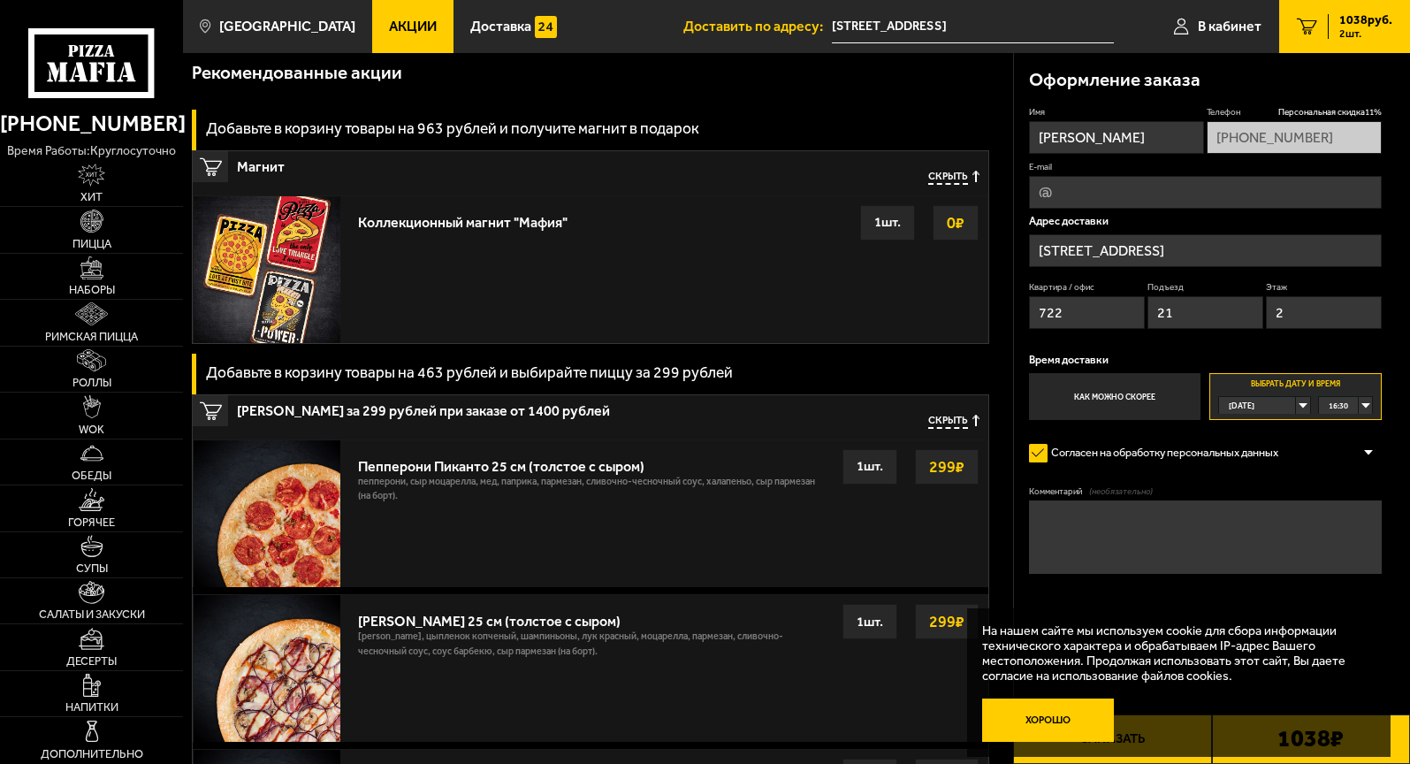
click at [1062, 719] on button "Хорошо" at bounding box center [1048, 720] width 133 height 44
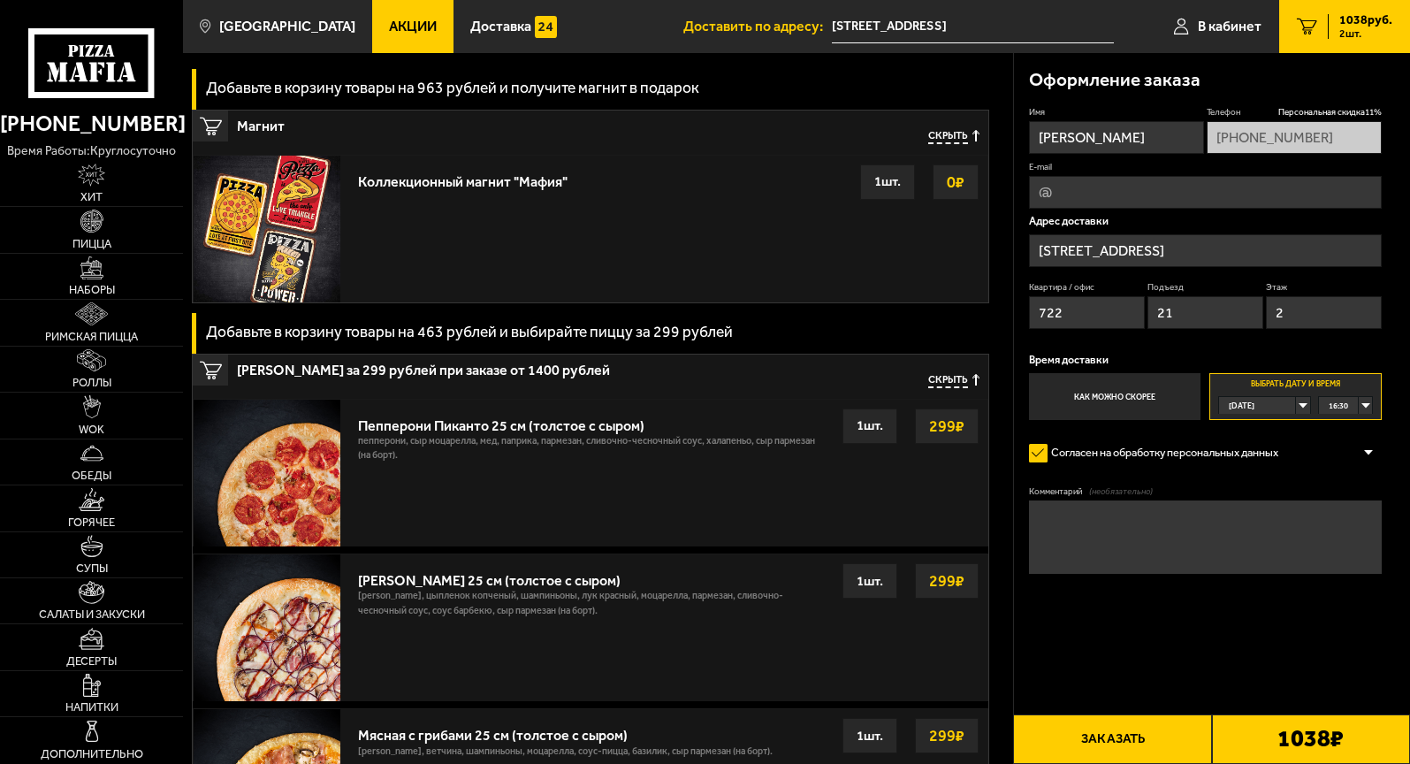
scroll to position [511, 0]
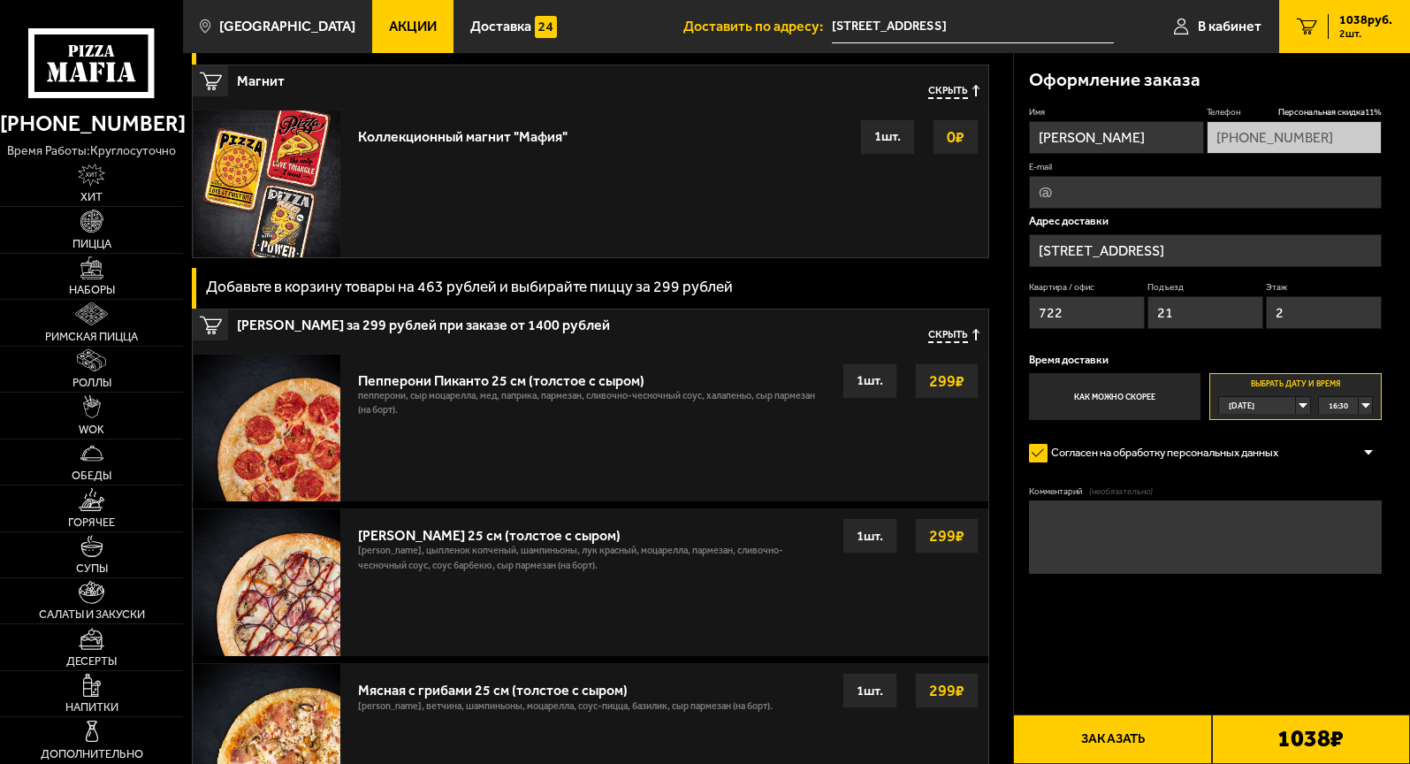
click at [1107, 574] on textarea "Комментарий (необязательно)" at bounding box center [1205, 536] width 353 height 73
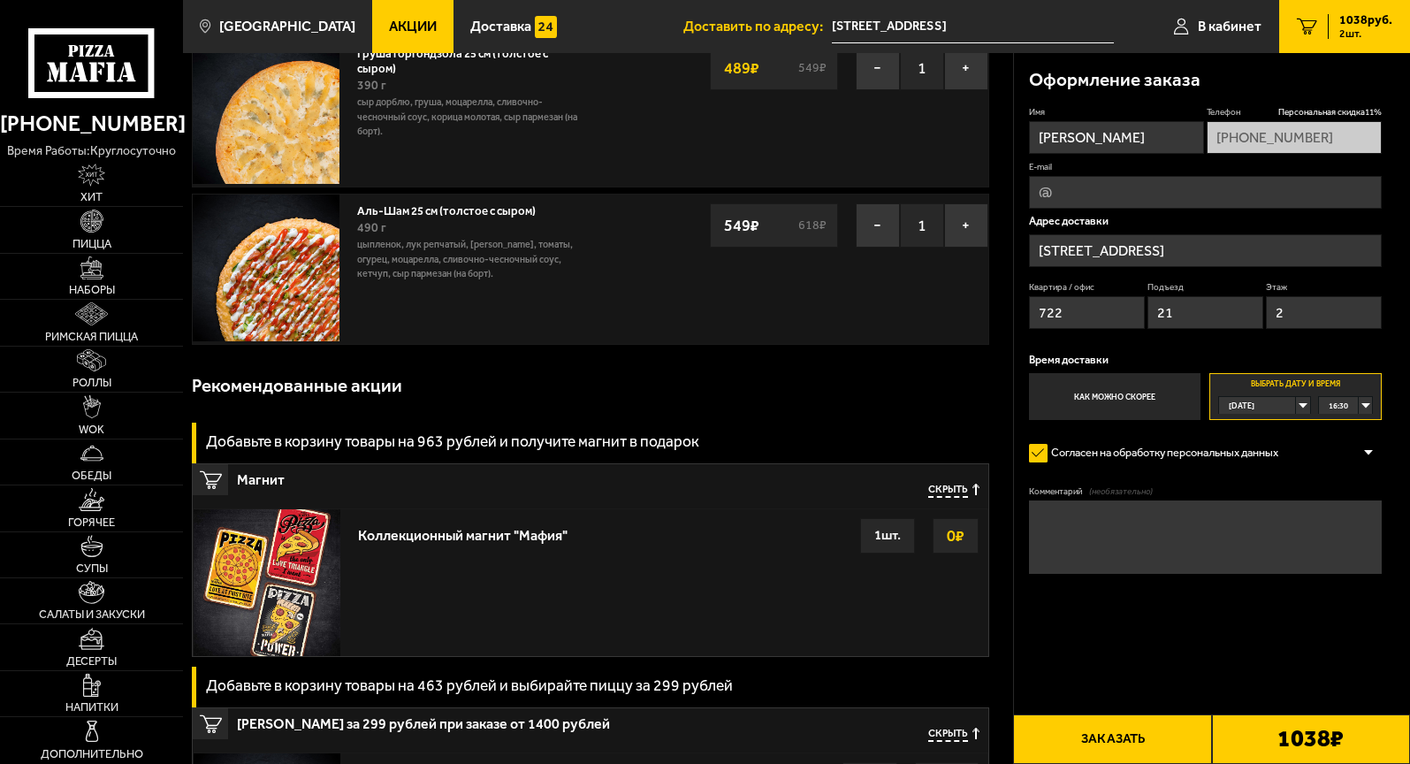
scroll to position [116, 0]
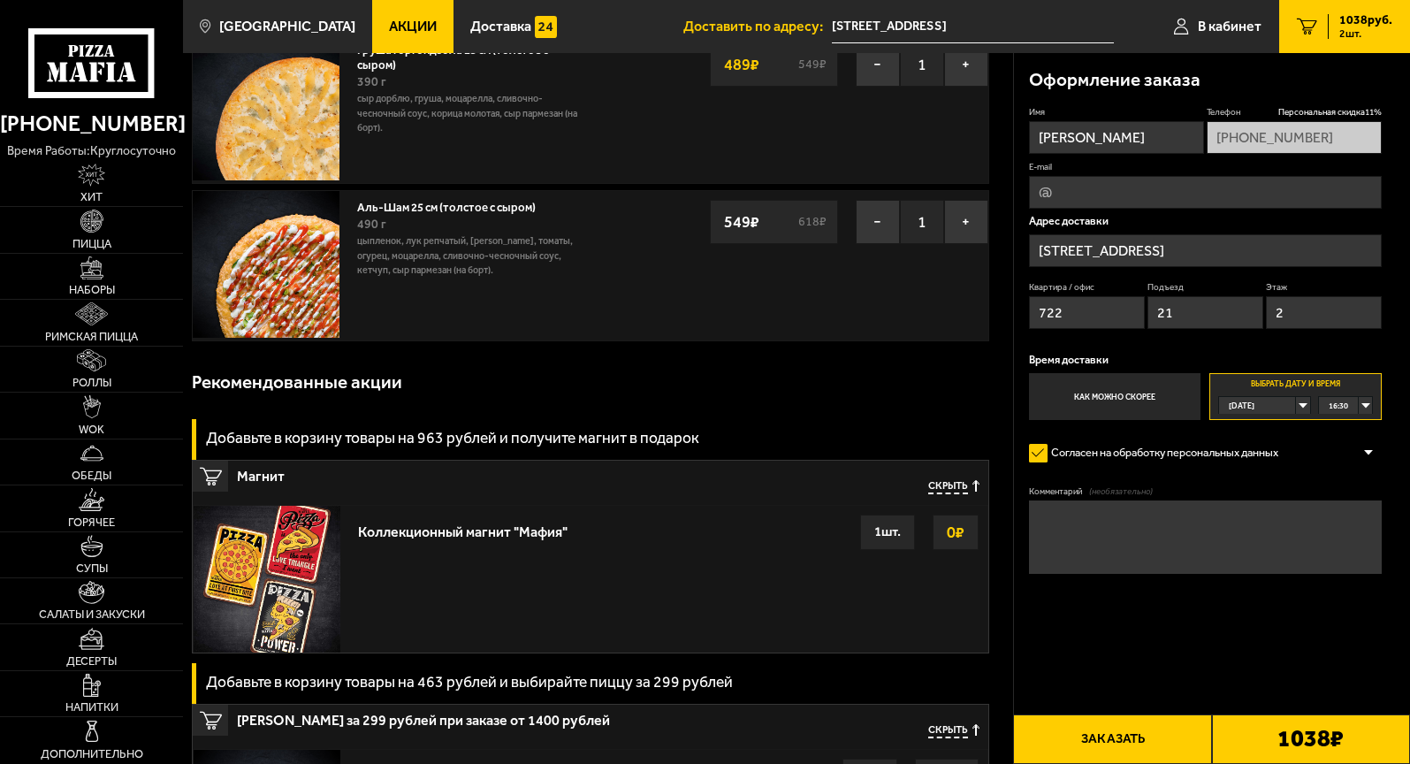
click at [1131, 737] on button "Заказать" at bounding box center [1112, 738] width 198 height 49
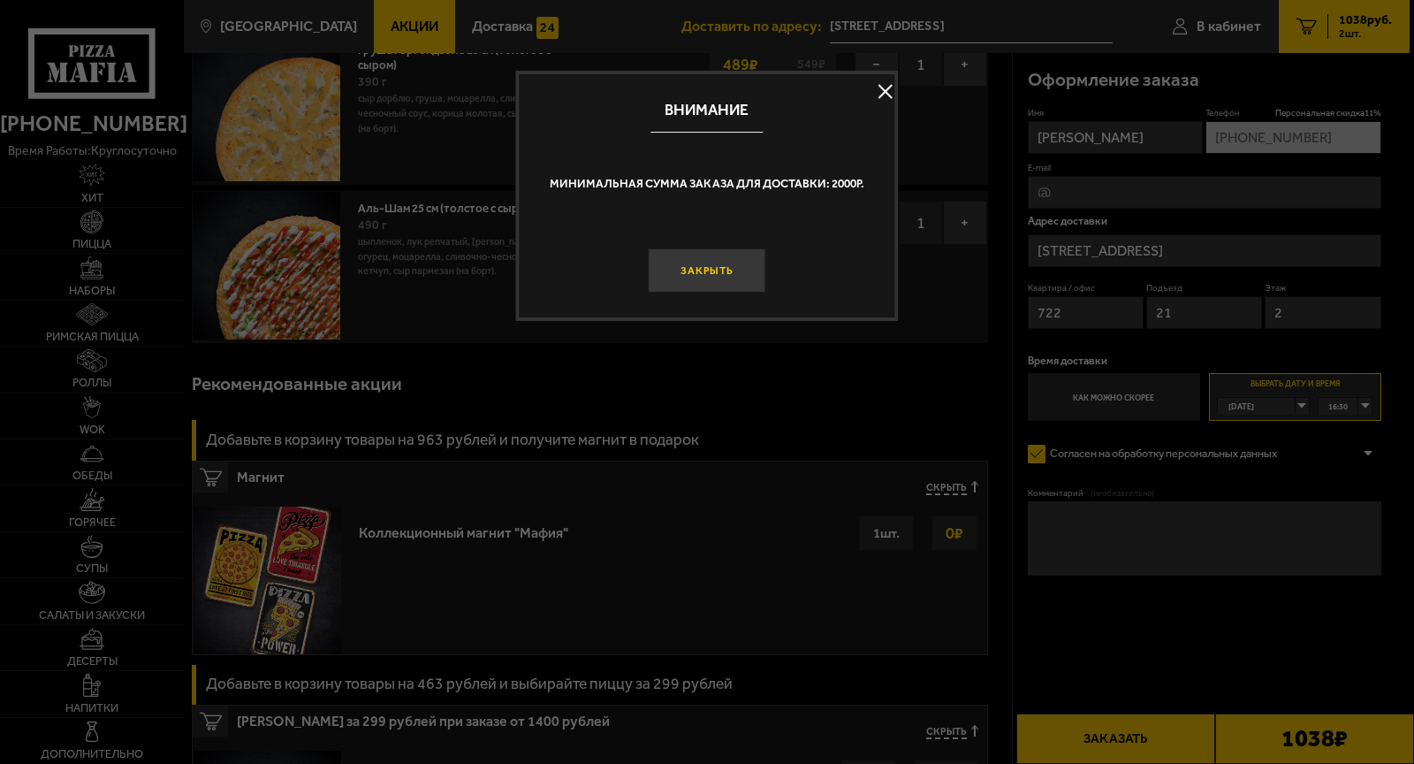
click at [749, 293] on button "Закрыть" at bounding box center [707, 270] width 118 height 44
